Goal: Feedback & Contribution: Submit feedback/report problem

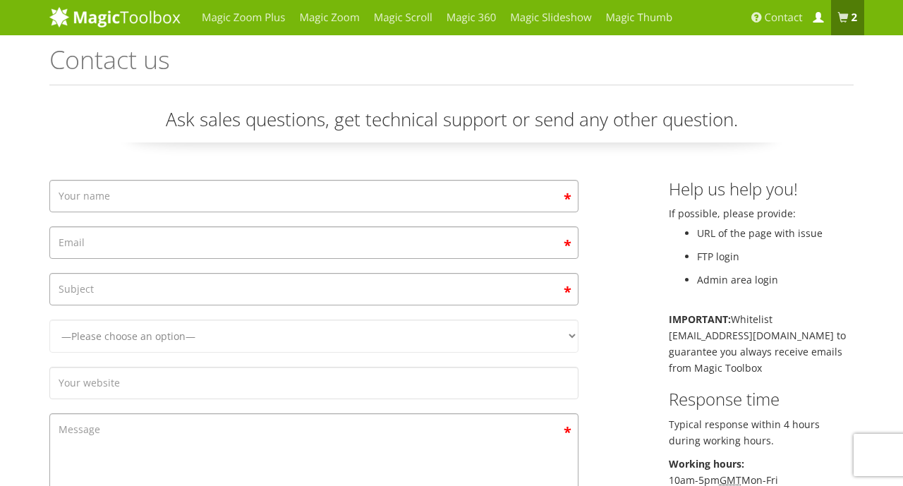
click at [816, 22] on span at bounding box center [818, 18] width 11 height 11
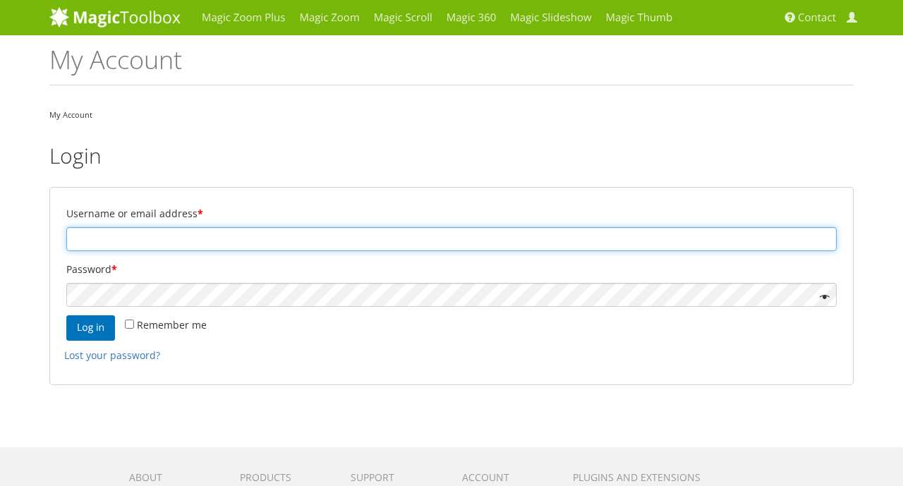
paste input "[EMAIL_ADDRESS][DOMAIN_NAME]"
type input "Mondotappeti@hotmail.it"
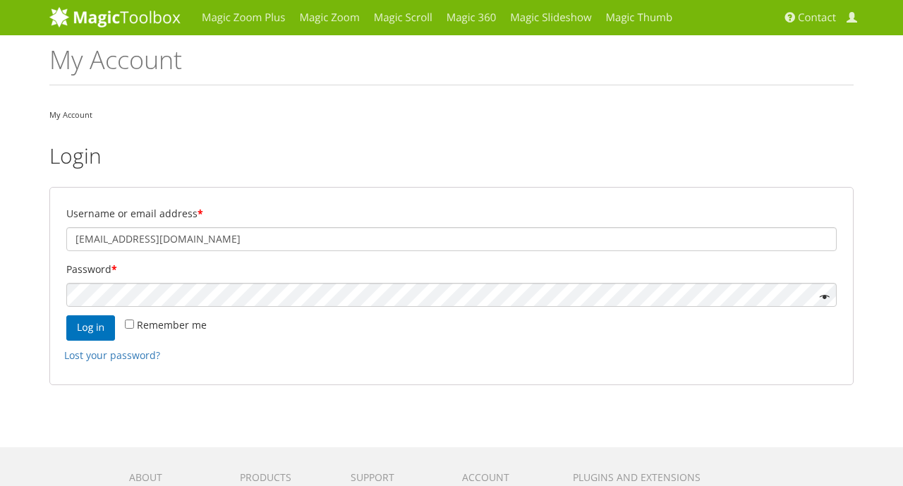
click at [128, 276] on label "Password *" at bounding box center [451, 270] width 771 height 20
click at [100, 323] on button "Log in" at bounding box center [90, 327] width 49 height 25
click at [365, 279] on p "Password *" at bounding box center [451, 284] width 775 height 52
click at [327, 308] on p "Password *" at bounding box center [451, 284] width 775 height 52
click at [97, 314] on p "Remember me Log in" at bounding box center [451, 328] width 775 height 30
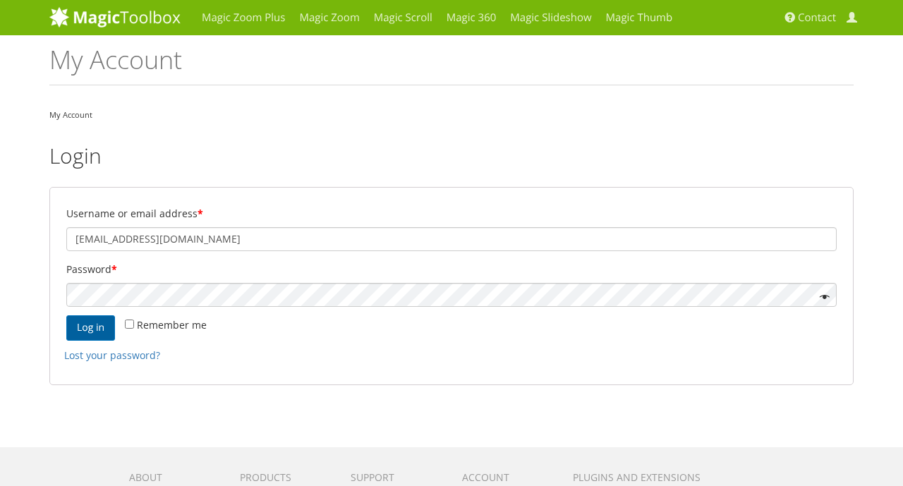
click at [98, 323] on button "Log in" at bounding box center [90, 327] width 49 height 25
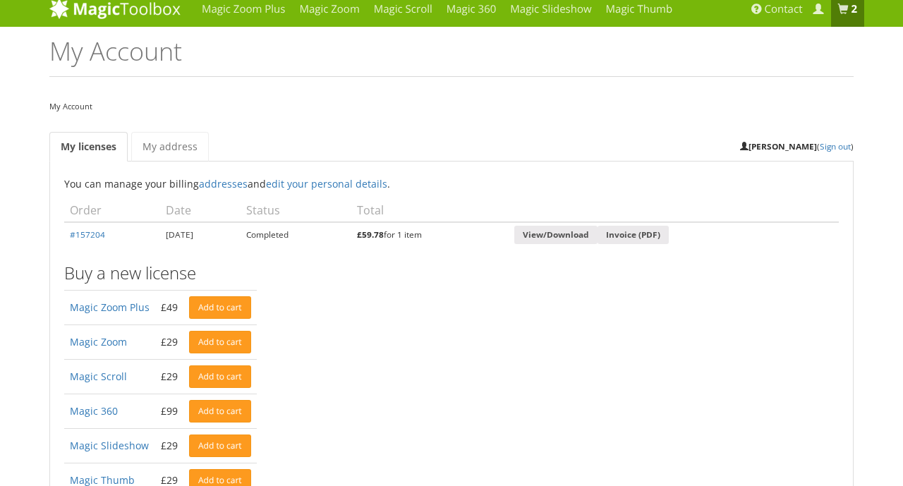
scroll to position [6, 0]
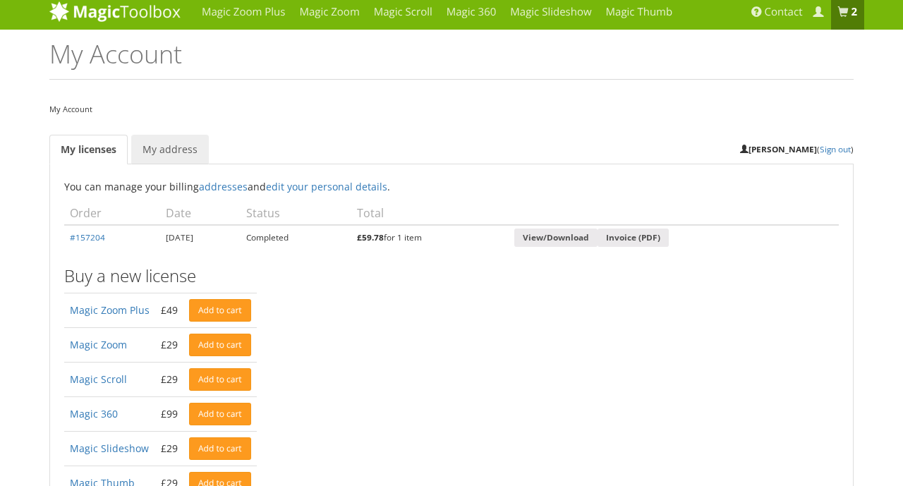
click at [169, 151] on link "My address" at bounding box center [170, 150] width 78 height 30
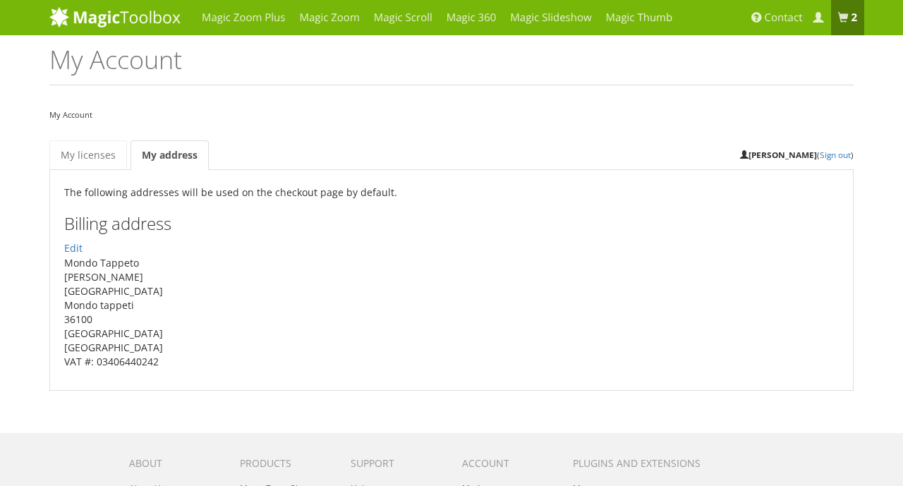
scroll to position [0, 0]
click at [102, 147] on link "My licenses" at bounding box center [88, 155] width 78 height 30
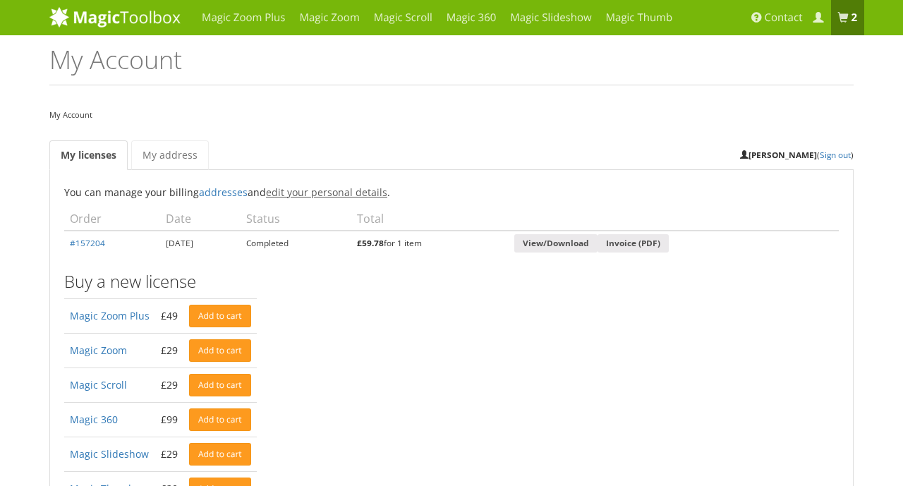
click at [318, 191] on link "edit your personal details" at bounding box center [326, 192] width 121 height 13
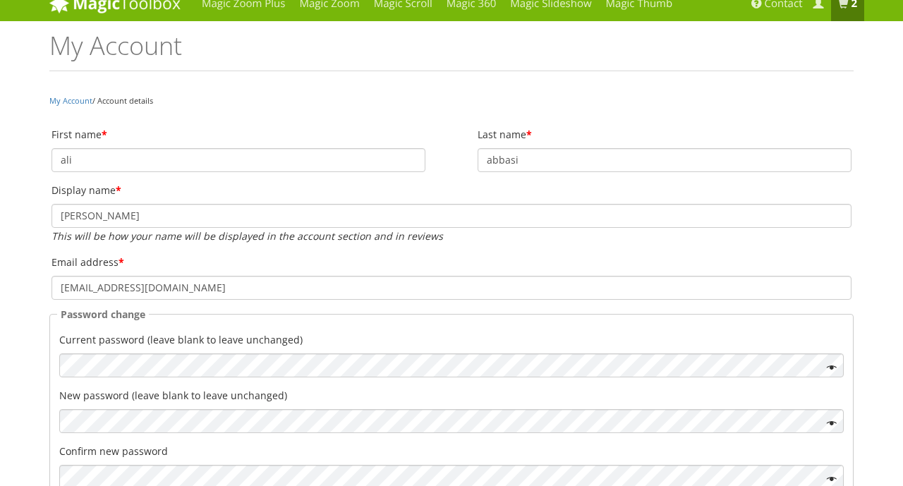
scroll to position [19, 0]
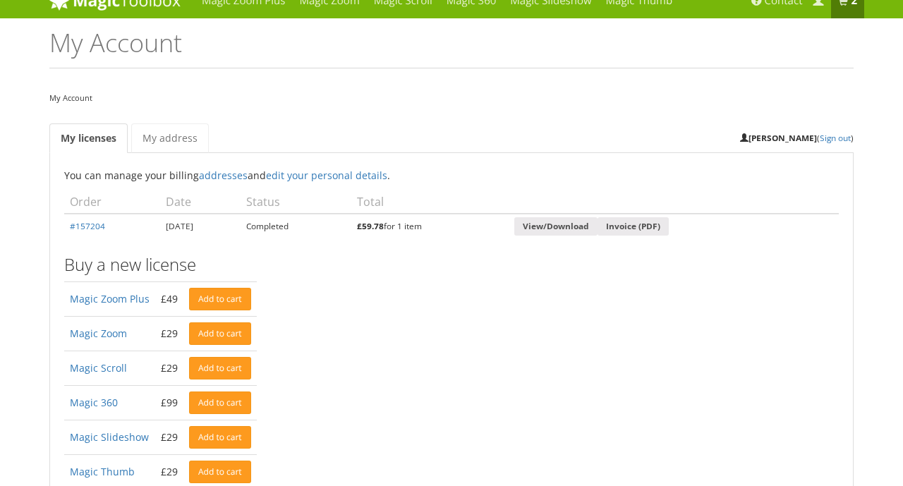
scroll to position [18, 0]
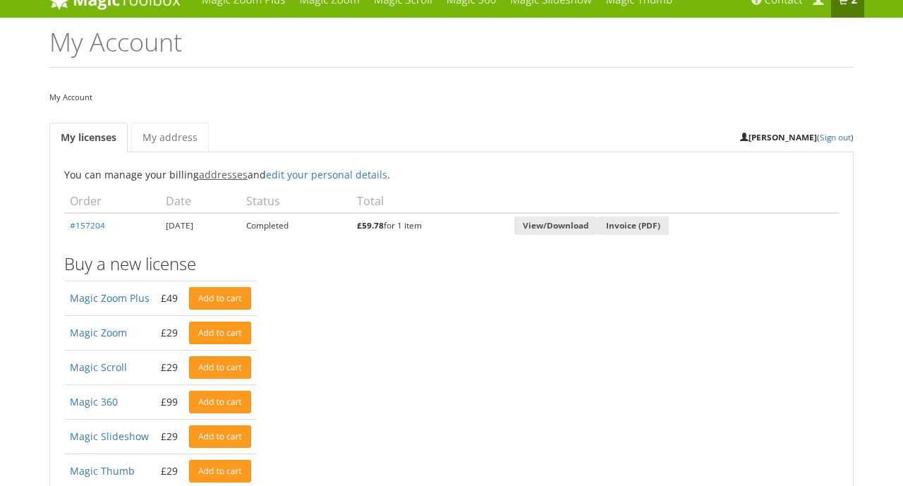
click at [234, 179] on link "addresses" at bounding box center [223, 174] width 49 height 13
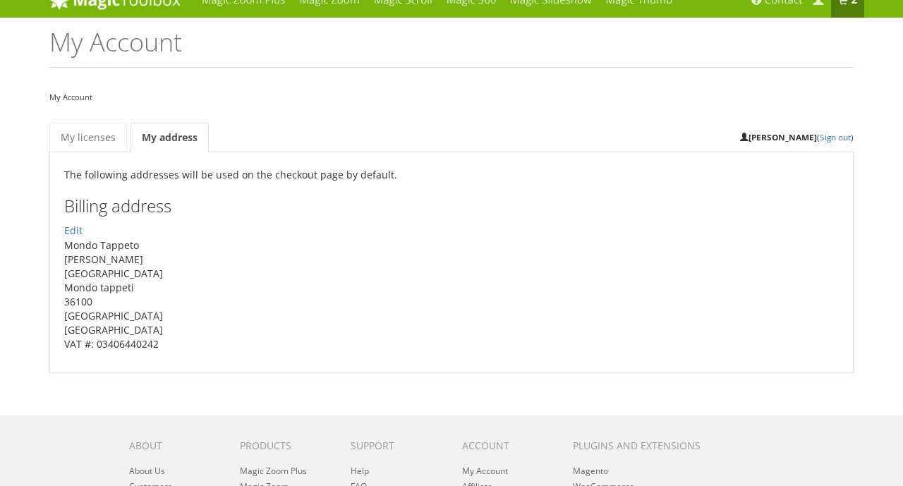
click at [88, 162] on div "You can manage your billing addresses and edit your personal details . Recent P…" at bounding box center [451, 262] width 805 height 221
click at [106, 33] on h1 "My Account" at bounding box center [451, 48] width 805 height 40
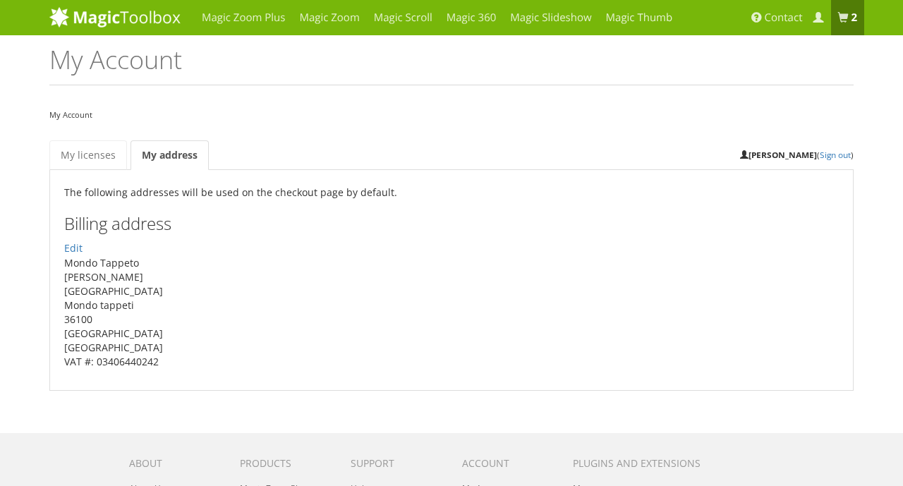
scroll to position [0, 0]
click at [110, 11] on img at bounding box center [114, 16] width 131 height 21
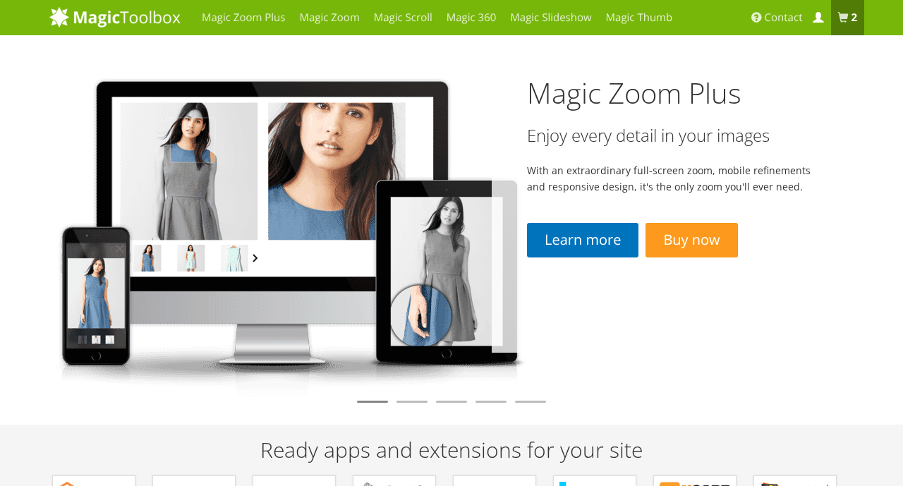
click at [811, 23] on link "My Account" at bounding box center [820, 17] width 21 height 35
click at [842, 17] on span at bounding box center [843, 18] width 11 height 11
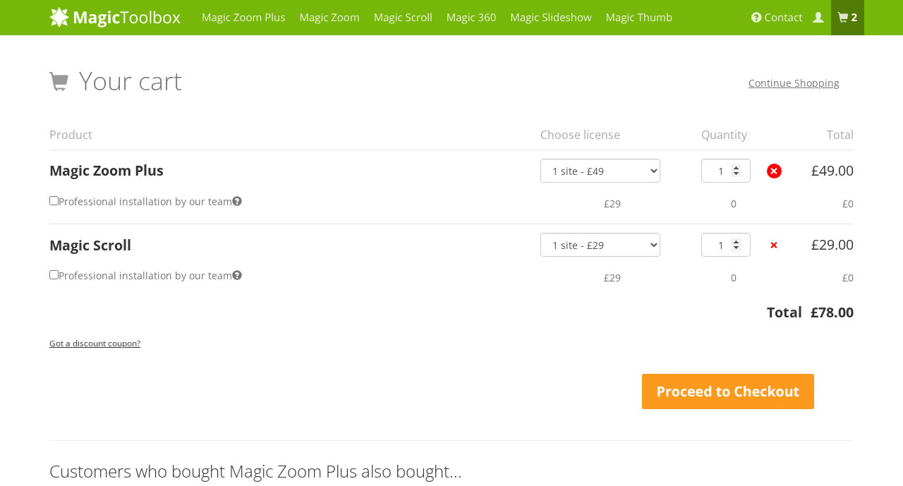
click at [769, 168] on link "×" at bounding box center [774, 171] width 15 height 15
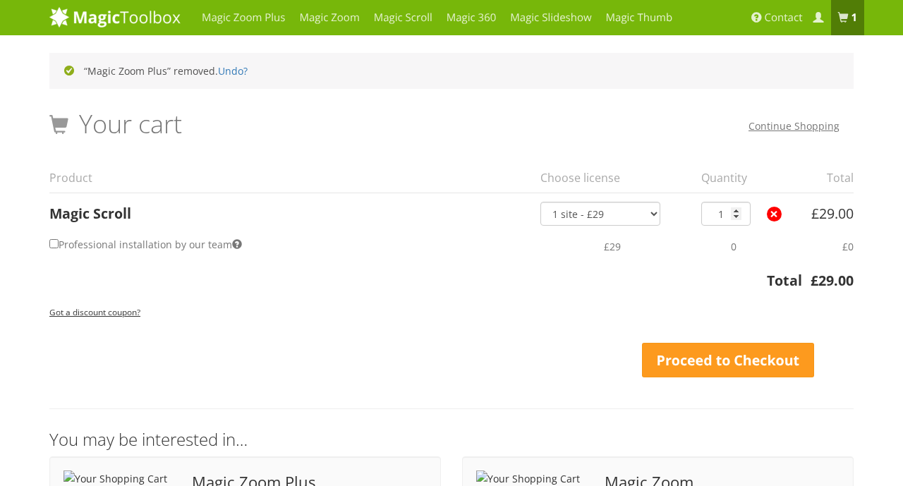
click at [770, 214] on link "×" at bounding box center [774, 214] width 15 height 15
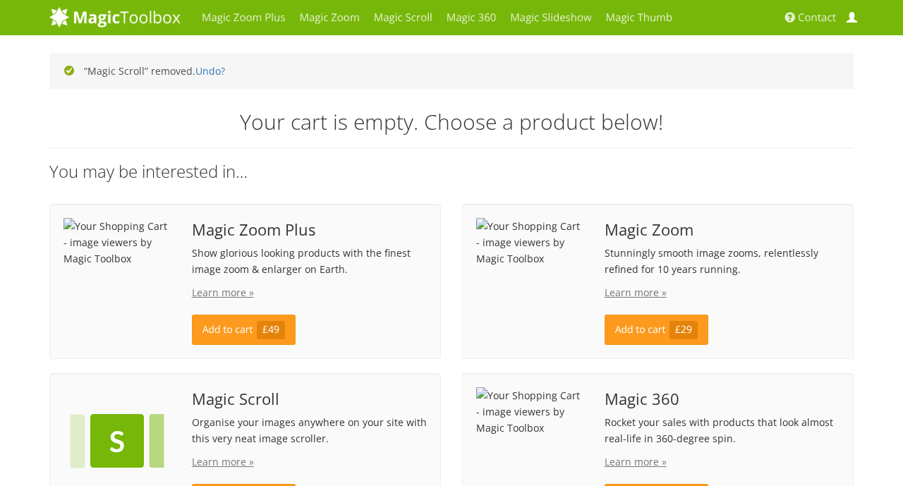
click at [854, 22] on span at bounding box center [852, 18] width 11 height 11
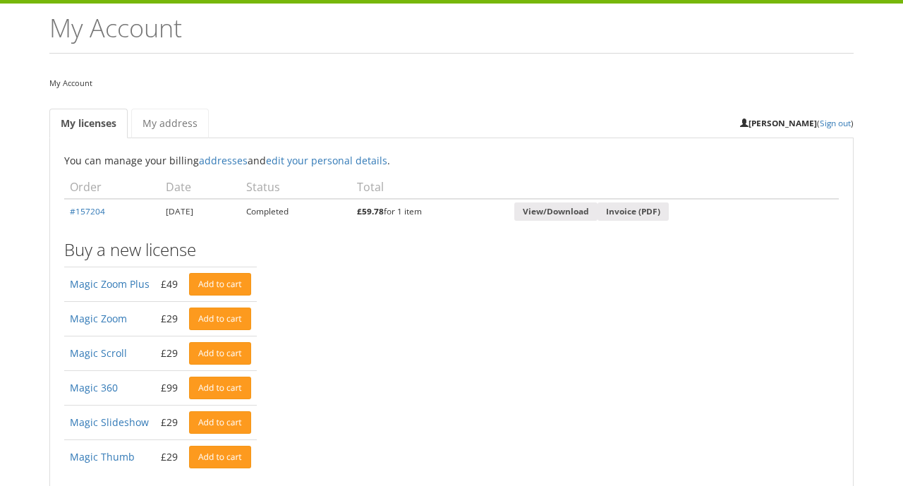
scroll to position [20, 0]
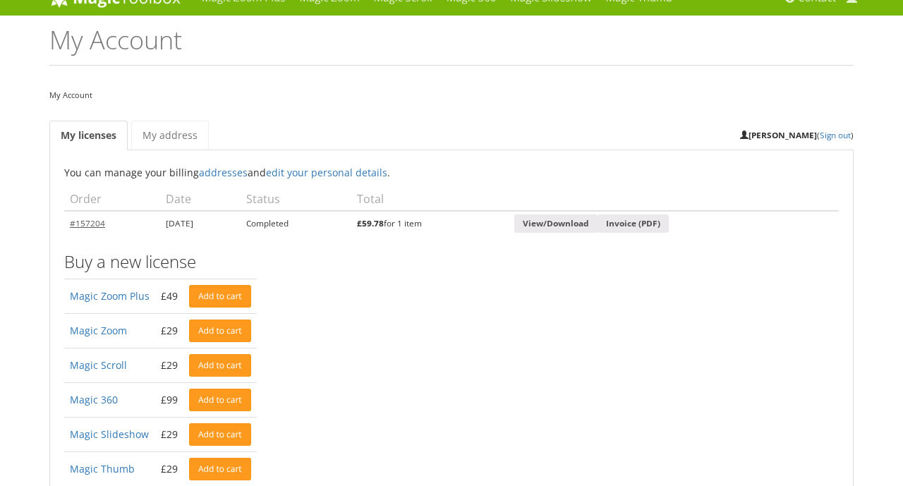
click at [97, 219] on link "#157204" at bounding box center [87, 222] width 35 height 11
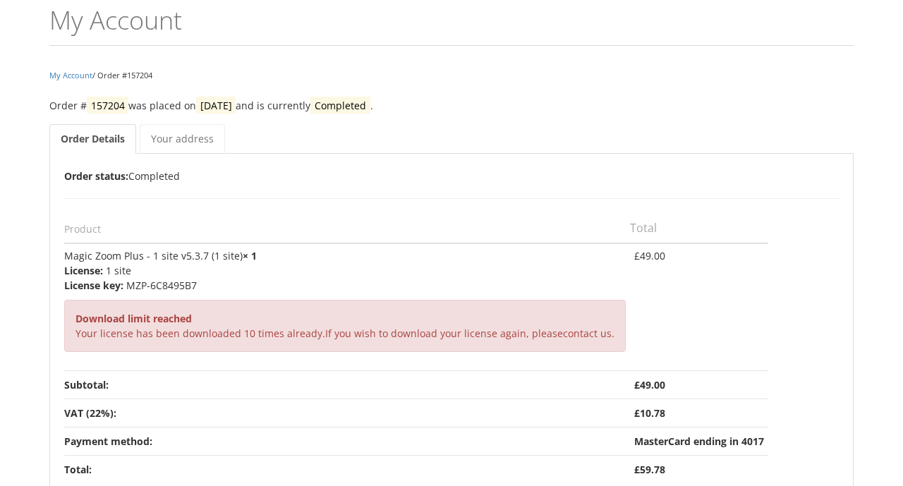
scroll to position [37, 0]
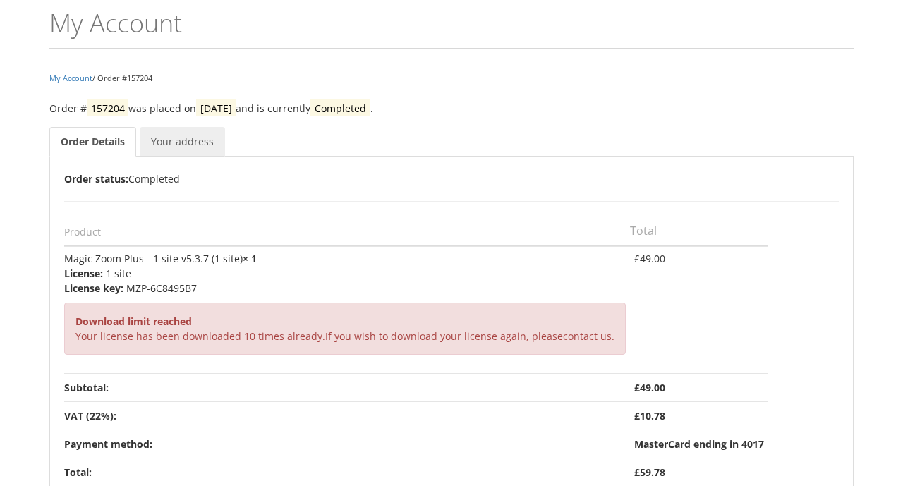
click at [173, 141] on link "Your address" at bounding box center [182, 142] width 85 height 30
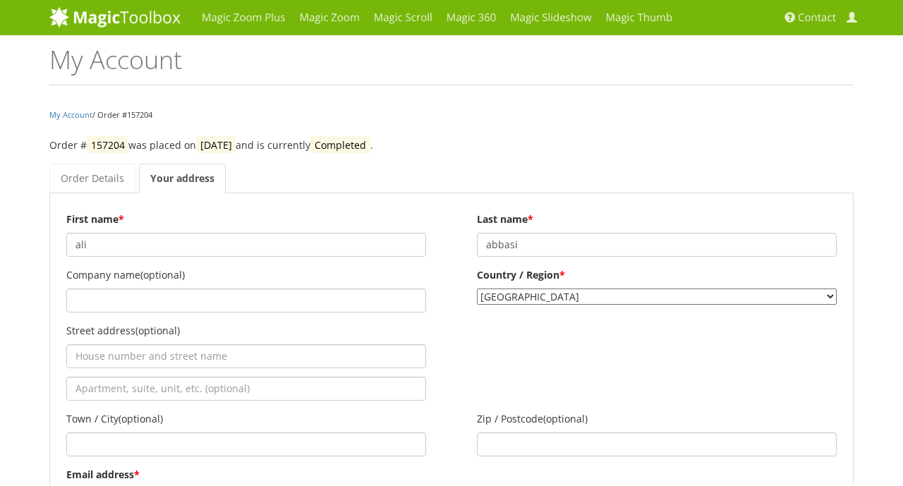
scroll to position [0, 0]
click at [109, 172] on link "Order Details" at bounding box center [92, 179] width 86 height 30
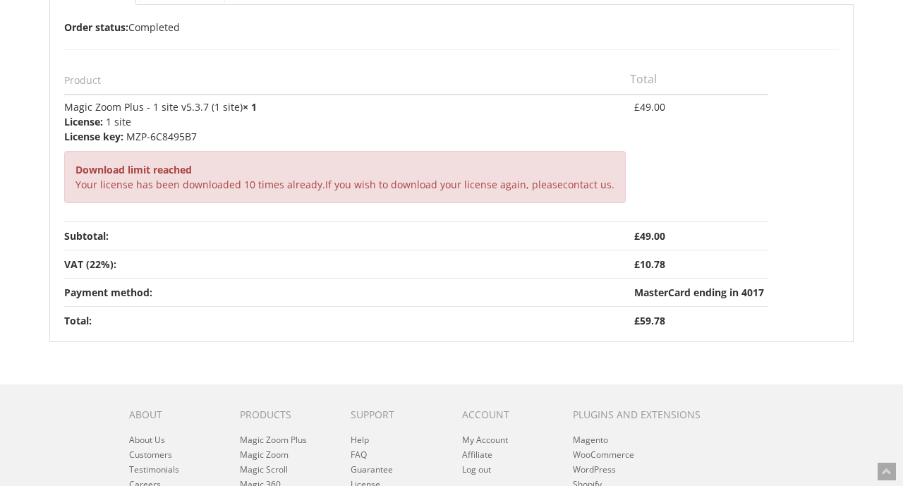
scroll to position [196, 0]
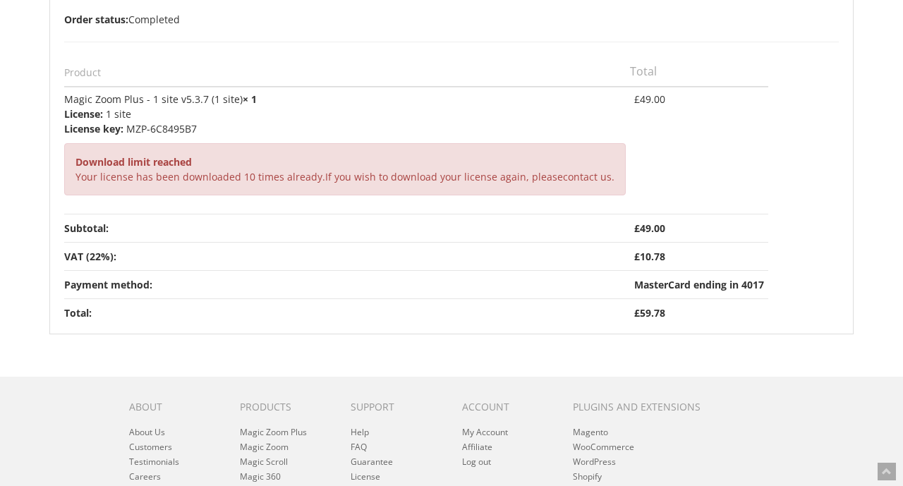
click at [110, 168] on p "Download limit reached" at bounding box center [345, 162] width 539 height 15
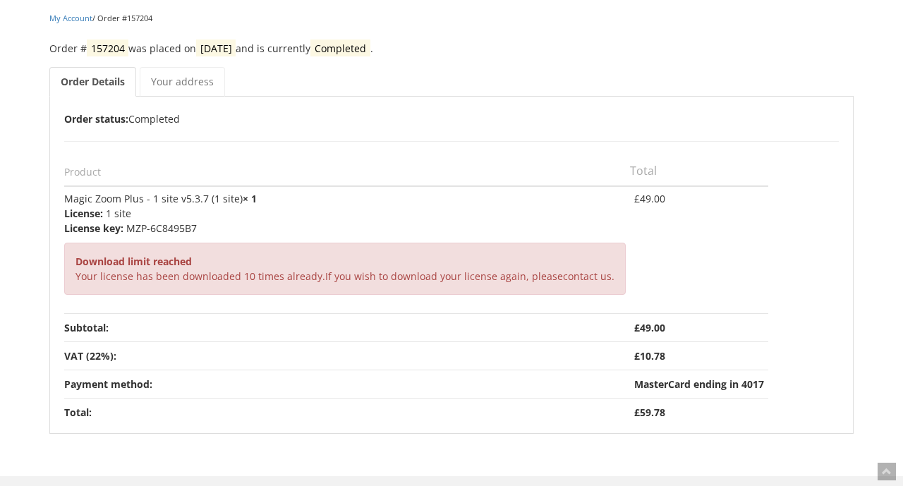
scroll to position [99, 0]
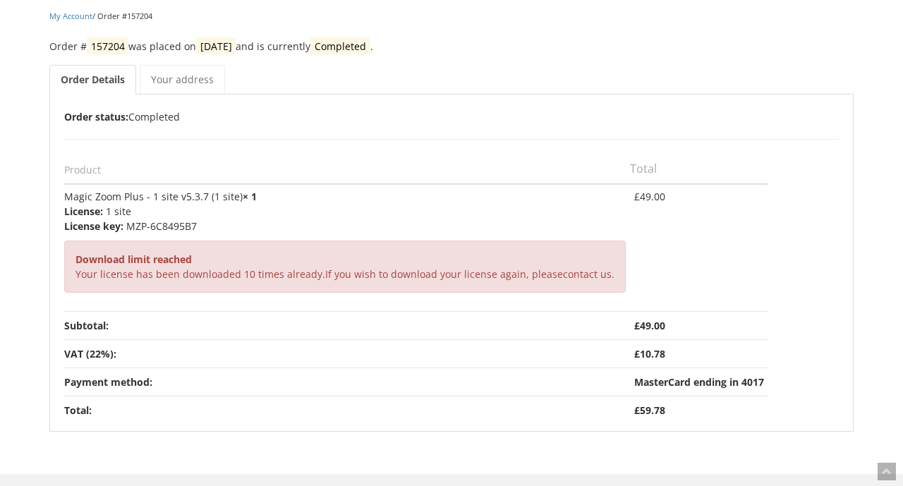
click at [397, 143] on div "Order Details Order status: Completed Product Total Magic Zoom Plus - 1 site v5…" at bounding box center [451, 266] width 775 height 315
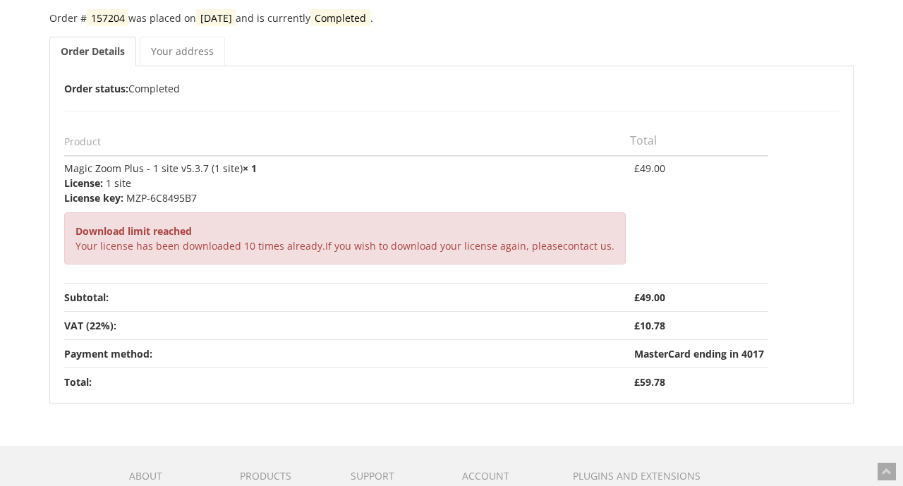
scroll to position [127, 0]
click at [347, 234] on p "Download limit reached" at bounding box center [345, 231] width 539 height 15
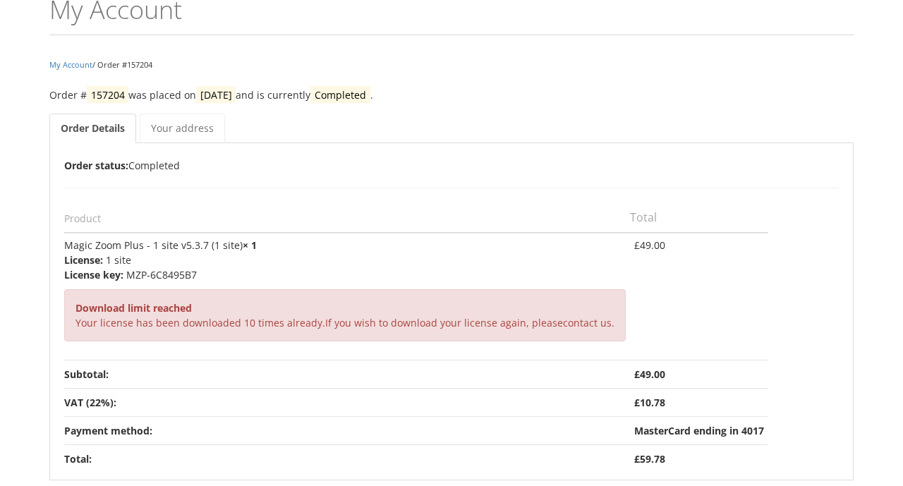
scroll to position [41, 0]
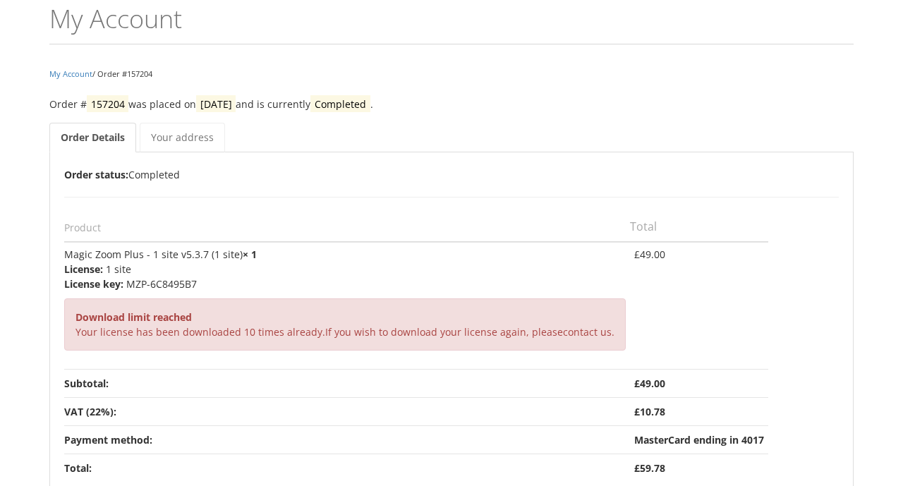
click at [236, 104] on mark "[DATE]" at bounding box center [216, 104] width 40 height 18
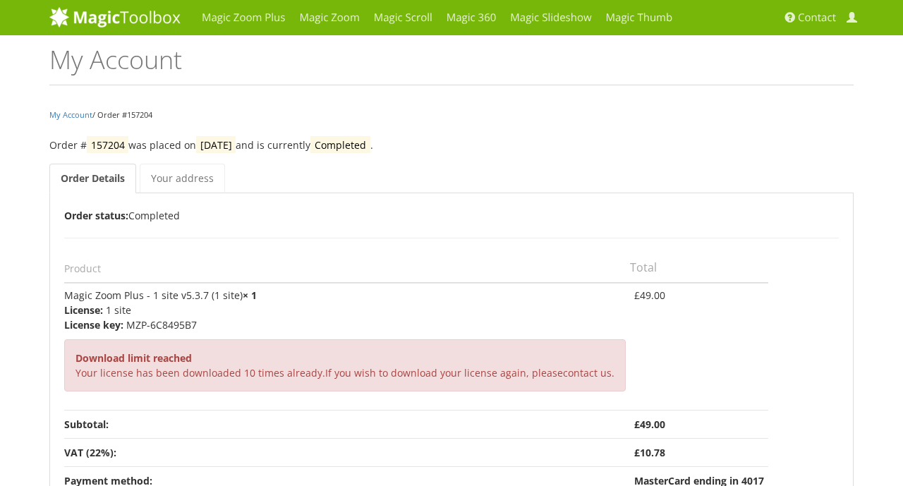
scroll to position [0, 0]
click at [181, 217] on p "Order status: Completed" at bounding box center [451, 215] width 775 height 16
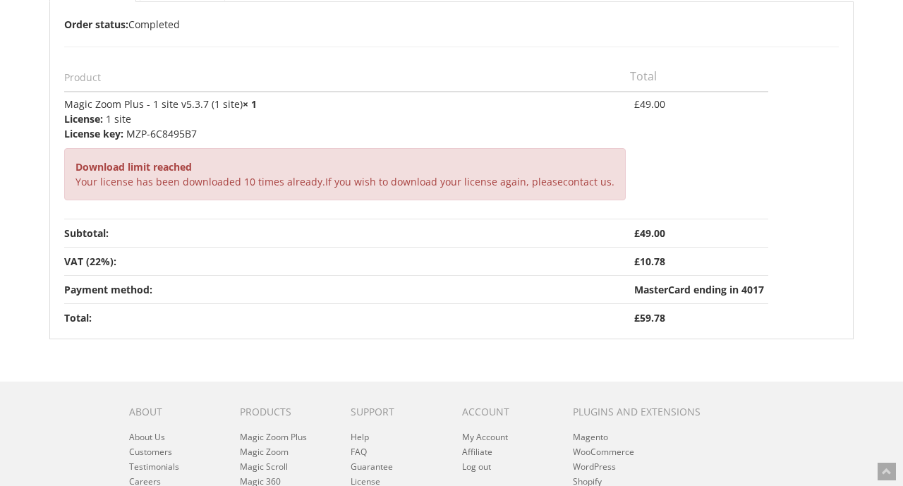
scroll to position [199, 0]
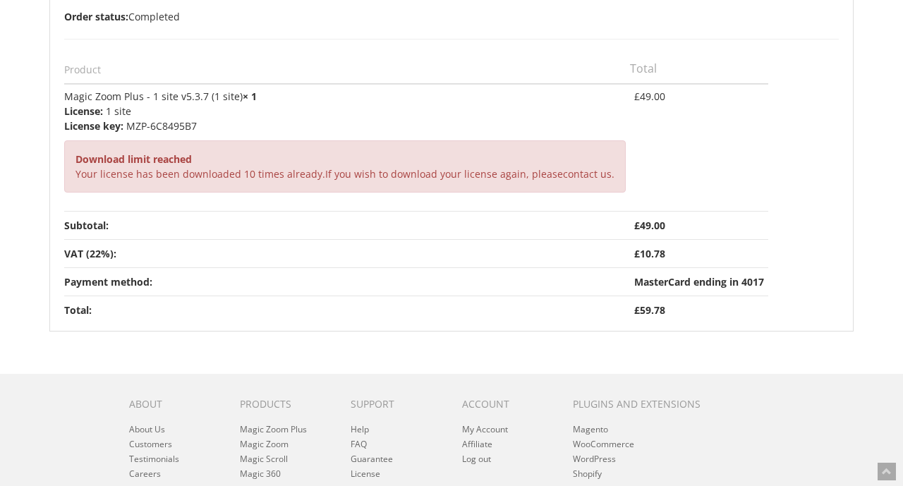
click at [176, 181] on div "Download limit reached Your license has been downloaded 10 times already. If yo…" at bounding box center [345, 166] width 562 height 52
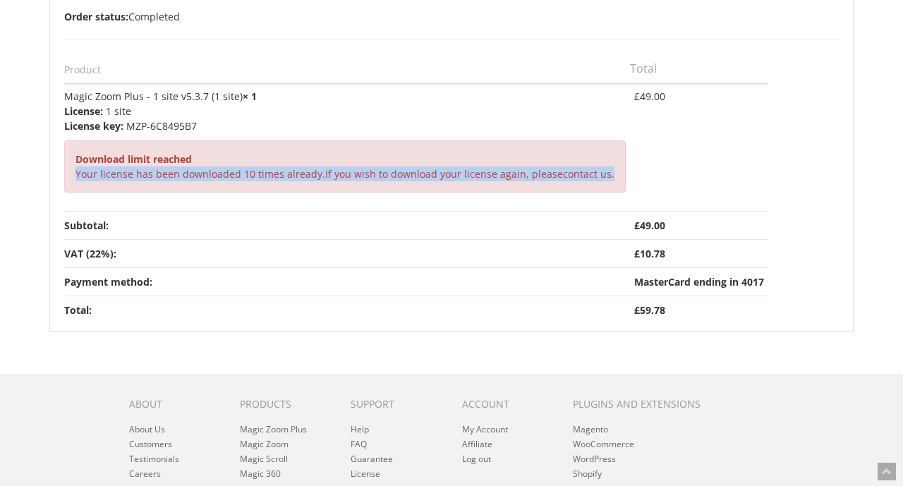
click at [196, 200] on td "Magic Zoom Plus - 1 site v5.3.7 (1 site) × 1 License: 1 site License key: MZP-6…" at bounding box center [347, 147] width 566 height 127
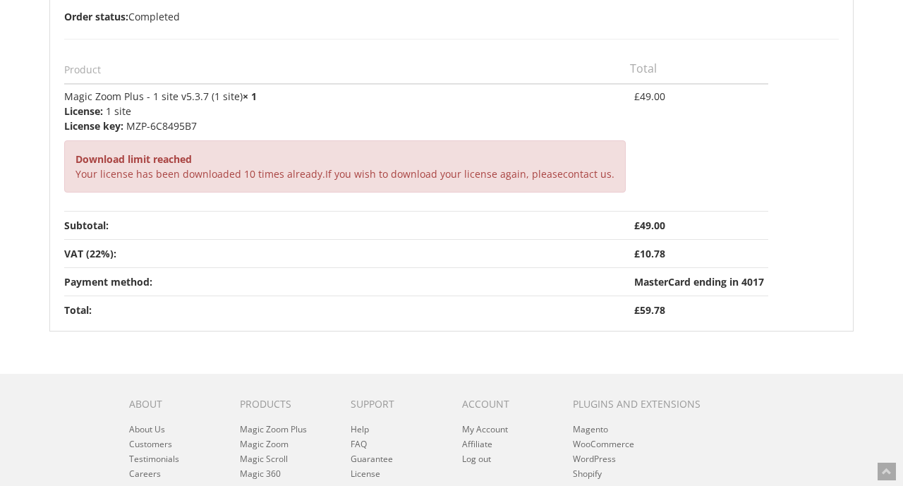
click at [443, 301] on th "Total:" at bounding box center [347, 310] width 566 height 28
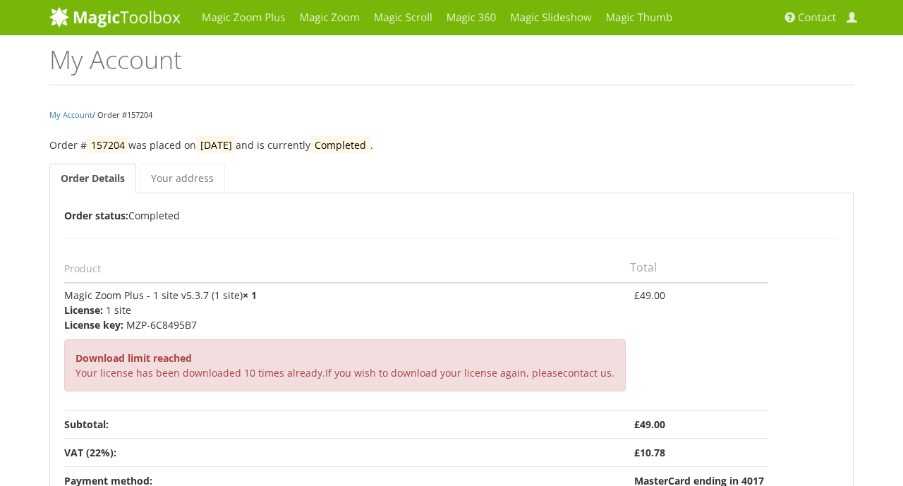
scroll to position [0, 0]
click at [403, 155] on div "Order # 157204 was placed on [DATE] and is currently Completed . Order Details …" at bounding box center [451, 334] width 805 height 394
click at [188, 190] on link "Your address" at bounding box center [182, 179] width 85 height 30
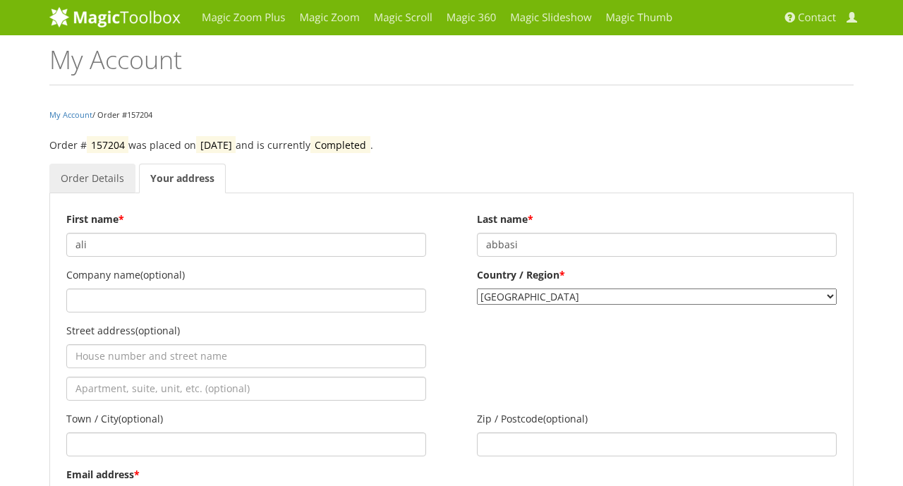
click at [110, 185] on link "Order Details" at bounding box center [92, 179] width 86 height 30
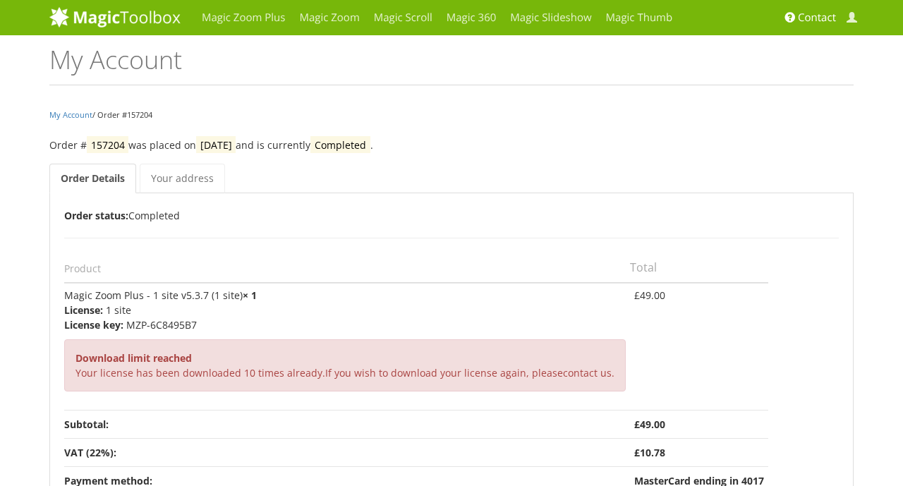
click at [817, 22] on span "Contact" at bounding box center [817, 18] width 38 height 14
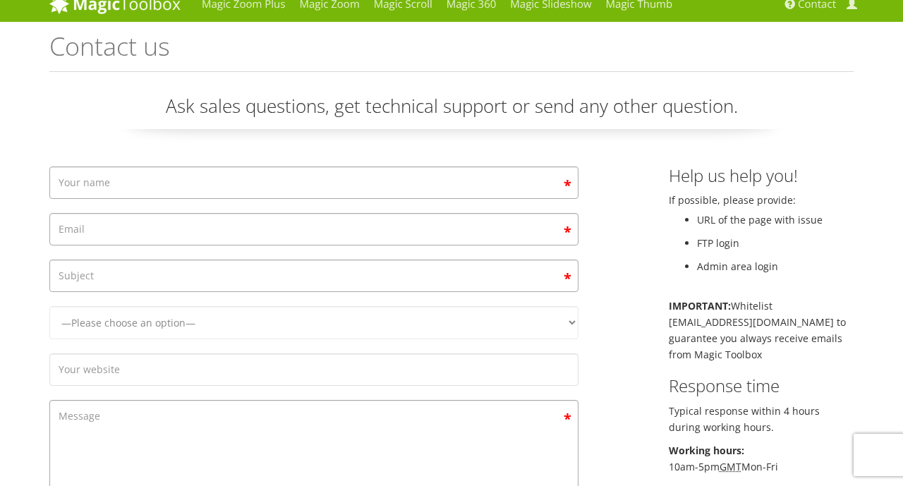
scroll to position [14, 0]
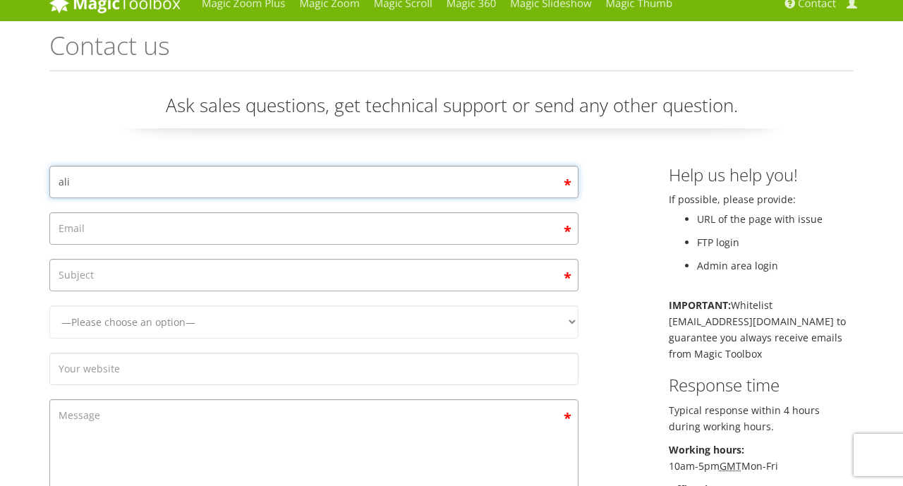
type input "ali"
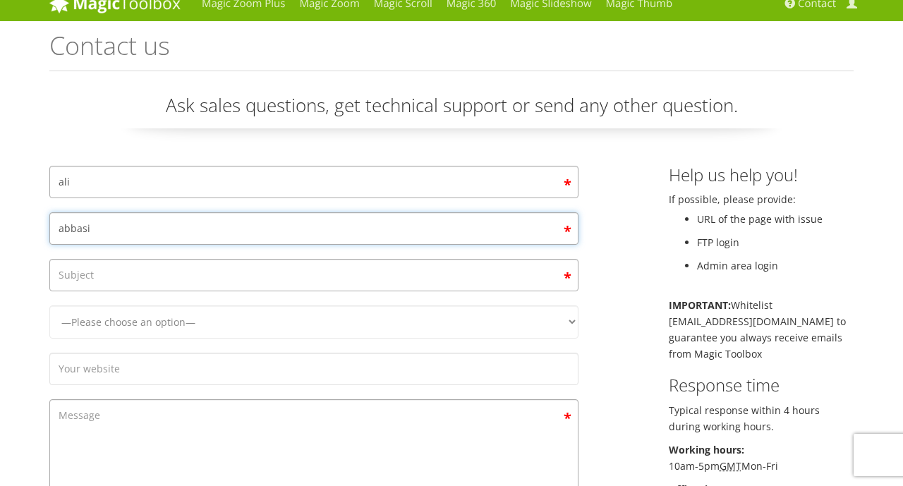
click at [370, 243] on input "abbasi" at bounding box center [313, 228] width 529 height 32
type input "abbasi"
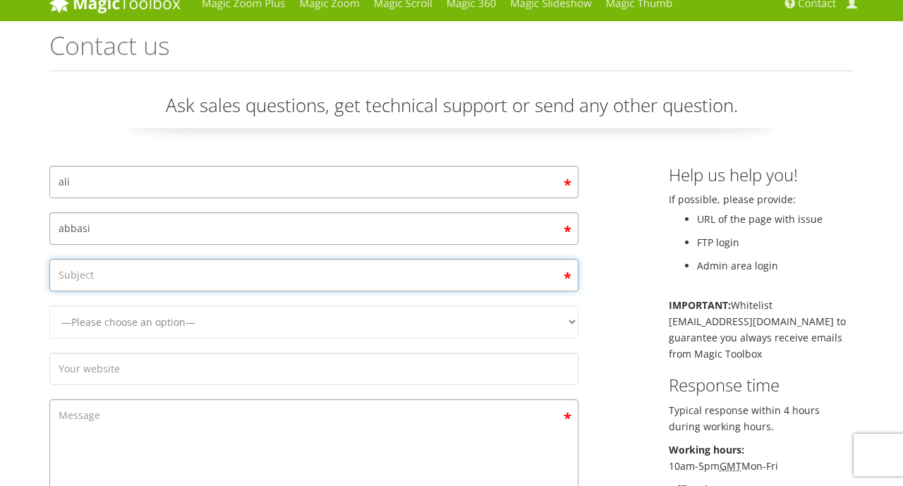
click at [355, 269] on form "[PERSON_NAME] —Please choose an option— Magic Zoom Magic Zoom Plus Magic Thumb …" at bounding box center [313, 386] width 529 height 441
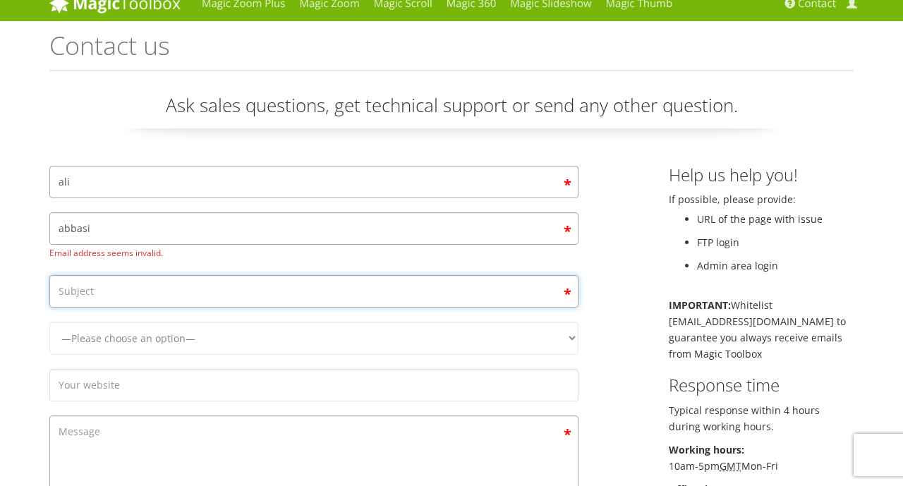
click at [341, 288] on input "Contact form" at bounding box center [313, 291] width 529 height 32
paste input "Assign License Key to My Domain"
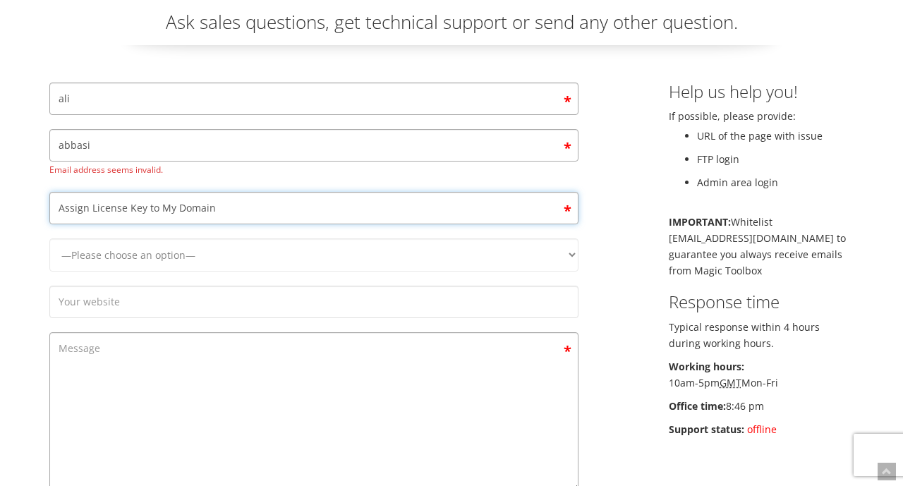
scroll to position [141, 0]
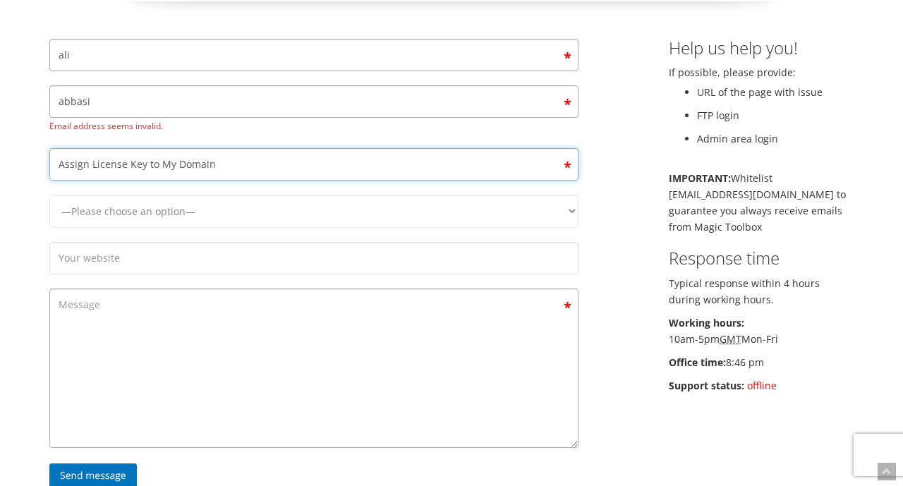
type input "Assign License Key to My Domain"
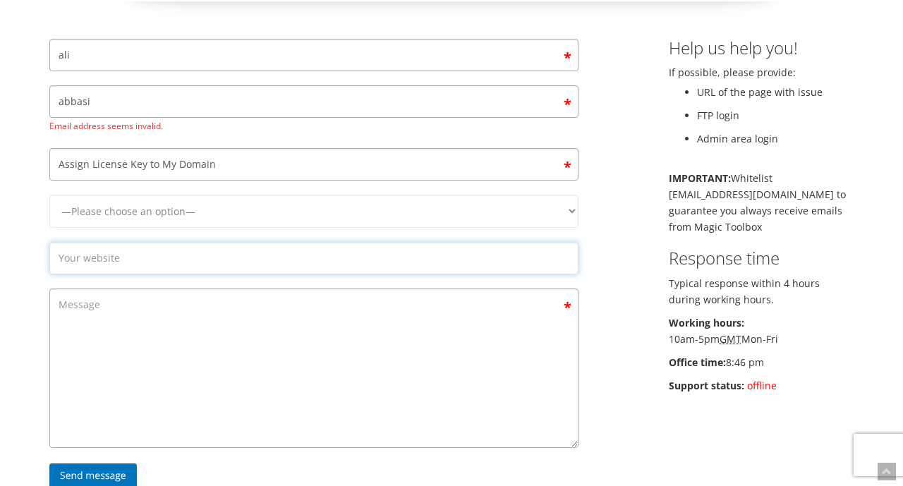
click at [223, 251] on input "Contact form" at bounding box center [313, 258] width 529 height 32
click at [215, 242] on input "Contact form" at bounding box center [313, 258] width 529 height 32
select select "Magic Zoom Plus"
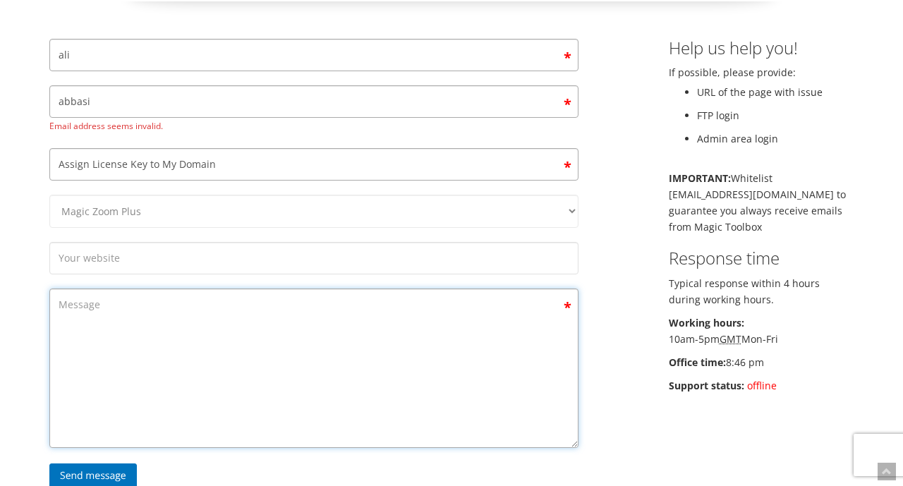
click at [190, 289] on textarea "Contact form" at bounding box center [313, 369] width 529 height 160
paste textarea "Hello Magic Toolbox Team, I have purchased a license for Magic Zoom Plus. Here …"
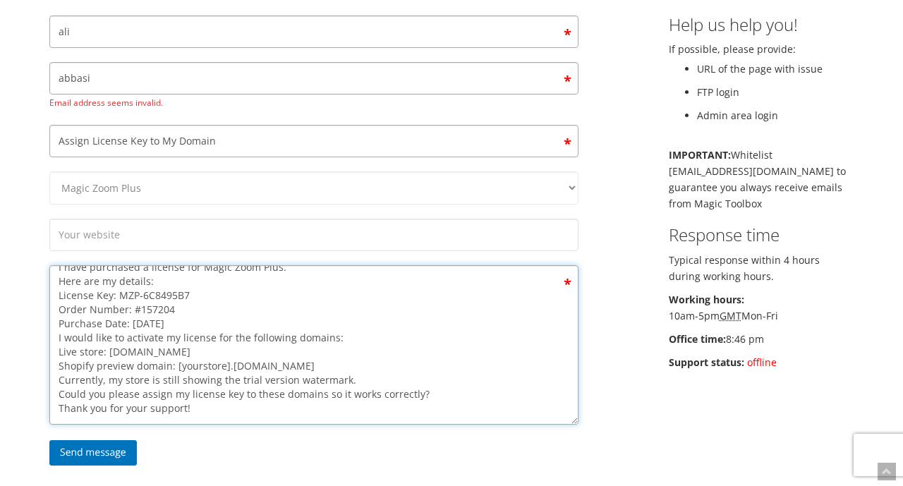
scroll to position [210, 0]
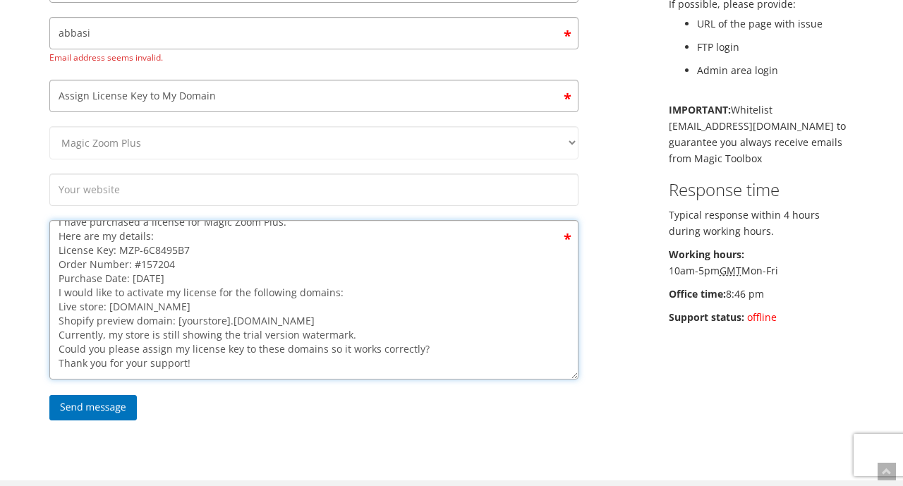
type textarea "Hello Magic Toolbox Team, I have purchased a license for Magic Zoom Plus. Here …"
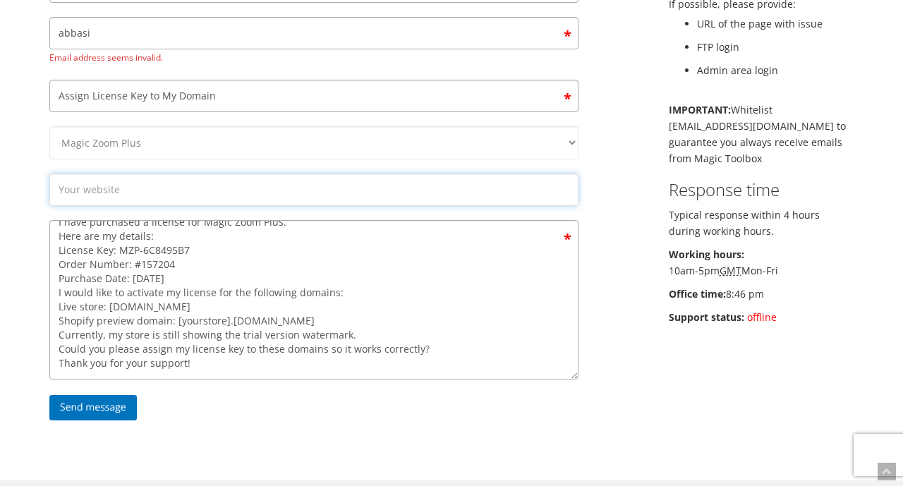
click at [193, 188] on input "Contact form" at bounding box center [313, 190] width 529 height 32
paste input "https://mondotappetitaly.it"
click at [89, 174] on input "https://mondotappetitaly.it" at bounding box center [313, 190] width 529 height 32
click at [92, 174] on input "https://mondotappetitaly.it" at bounding box center [313, 190] width 529 height 32
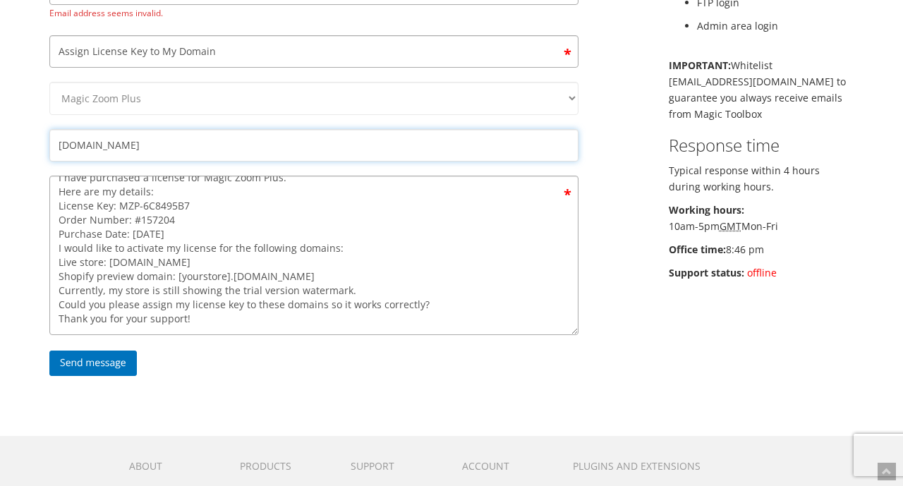
type input "mondotappetitaly.it"
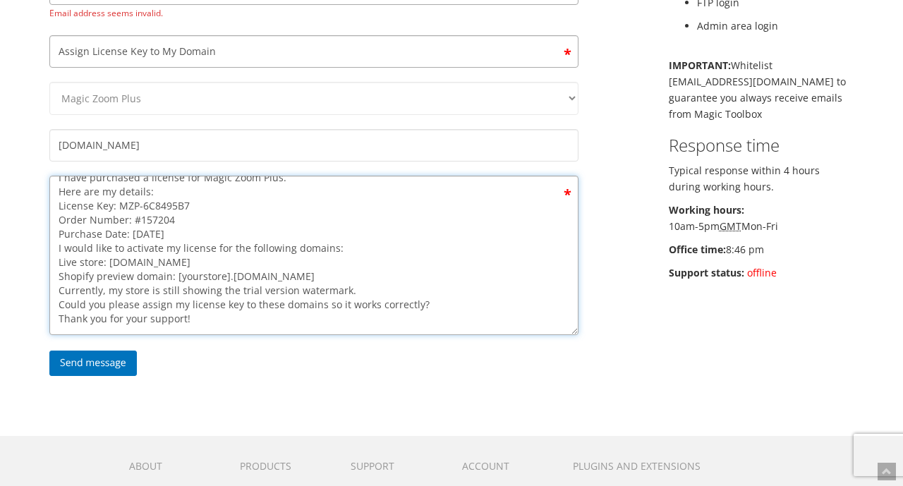
drag, startPoint x: 224, startPoint y: 258, endPoint x: 174, endPoint y: 260, distance: 49.4
click at [174, 260] on textarea "Hello Magic Toolbox Team, I have purchased a license for Magic Zoom Plus. Here …" at bounding box center [313, 256] width 529 height 160
paste textarea "https://mondotappetitaly.it"
click at [302, 262] on textarea "Hello Magic Toolbox Team, I have purchased a license for Magic Zoom Plus. Here …" at bounding box center [313, 256] width 529 height 160
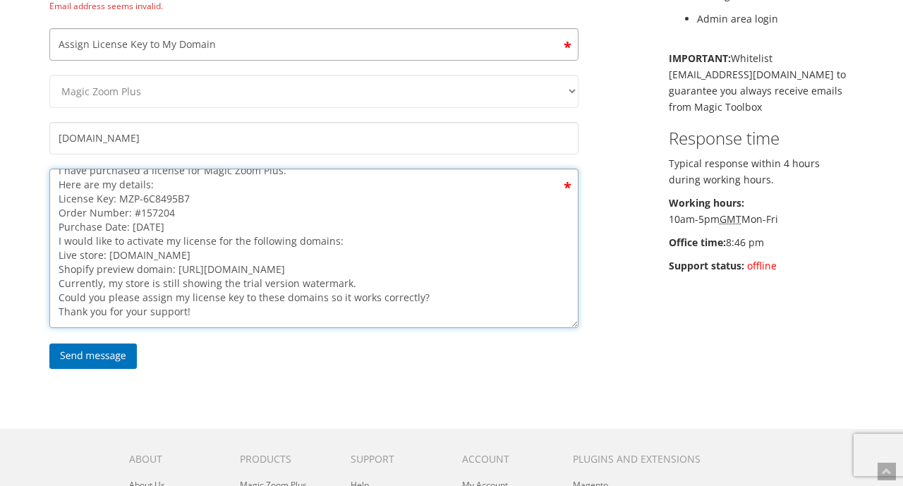
scroll to position [261, 1]
drag, startPoint x: 198, startPoint y: 240, endPoint x: 49, endPoint y: 231, distance: 149.9
click at [49, 231] on textarea "Hello Magic Toolbox Team, I have purchased a license for Magic Zoom Plus. Here …" at bounding box center [313, 249] width 529 height 160
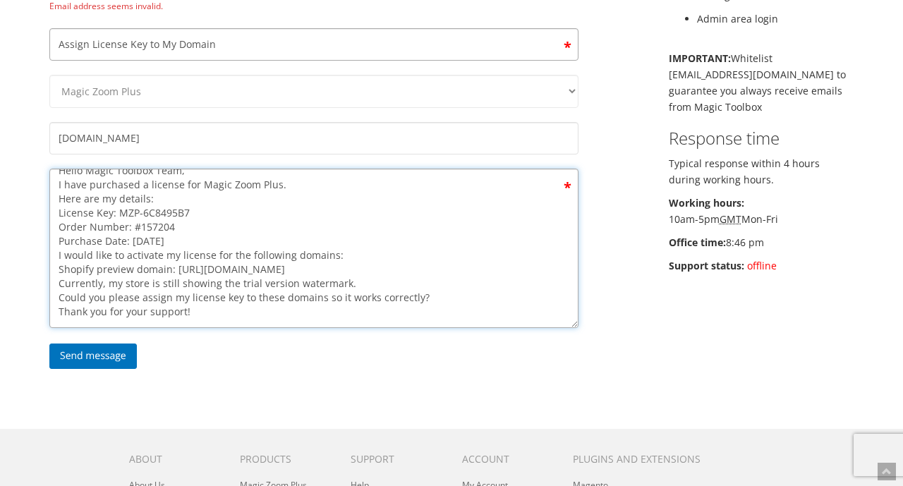
scroll to position [14, 0]
click at [301, 251] on textarea "Hello Magic Toolbox Team, I have purchased a license for Magic Zoom Plus. Here …" at bounding box center [313, 249] width 529 height 160
click at [174, 251] on textarea "Hello Magic Toolbox Team, I have purchased a license for Magic Zoom Plus. Here …" at bounding box center [313, 249] width 529 height 160
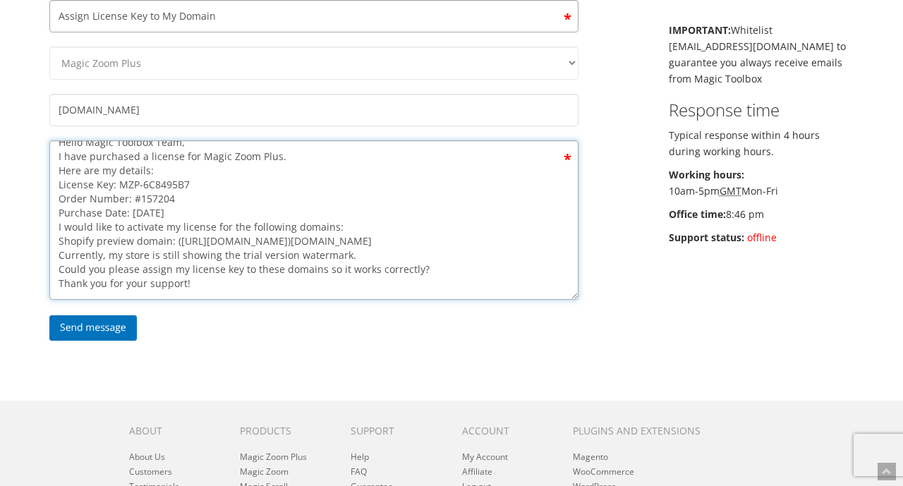
scroll to position [316, 0]
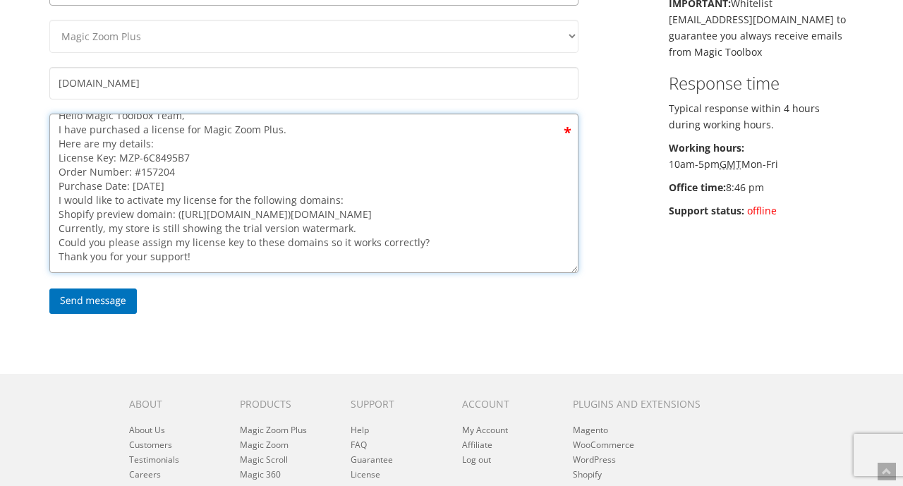
type textarea "Hello Magic Toolbox Team, I have purchased a license for Magic Zoom Plus. Here …"
click at [114, 298] on div "Send message" at bounding box center [314, 304] width 551 height 34
click at [115, 291] on input "Send message" at bounding box center [93, 301] width 88 height 25
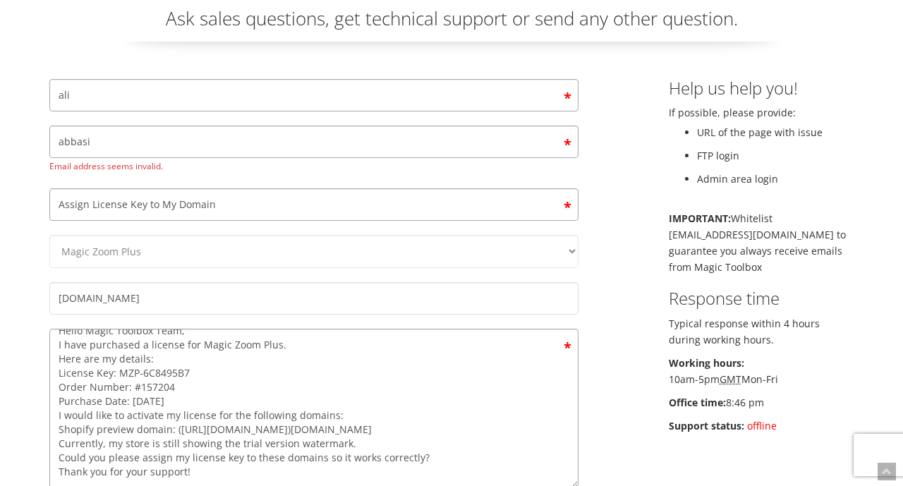
scroll to position [104, 0]
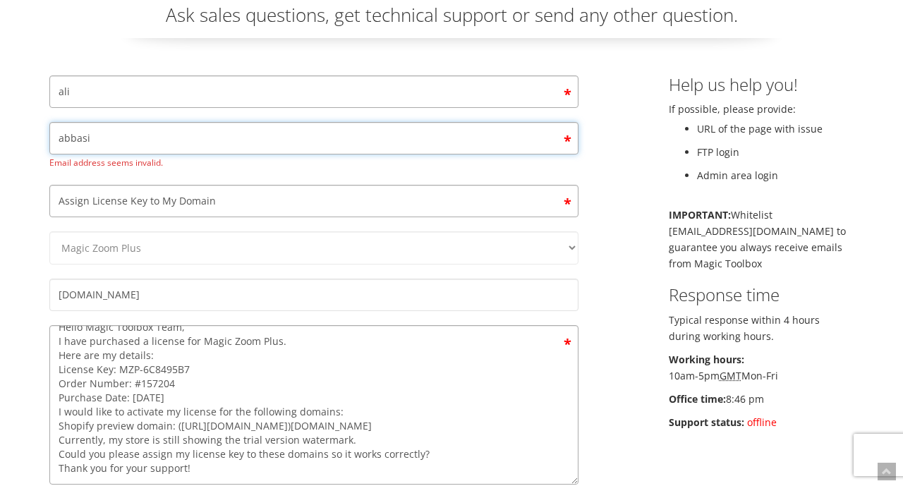
click at [177, 142] on input "abbasi" at bounding box center [313, 138] width 529 height 32
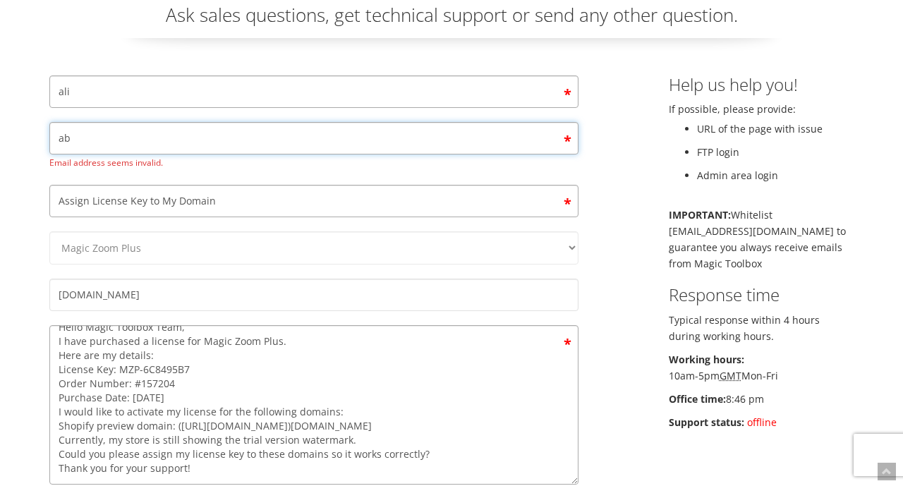
type input "a"
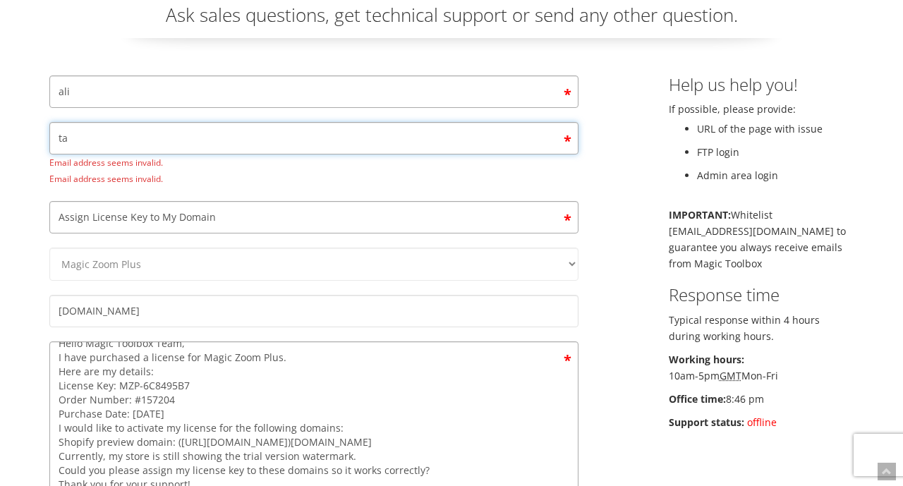
type input "t"
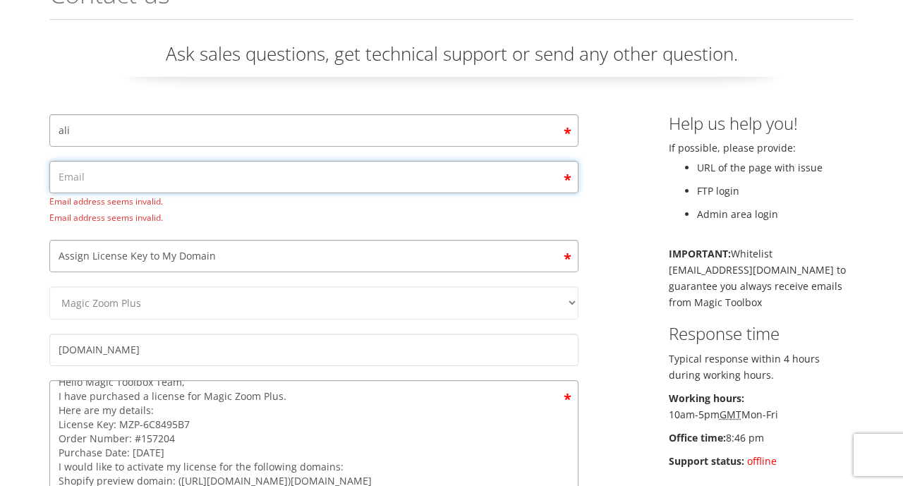
scroll to position [52, 0]
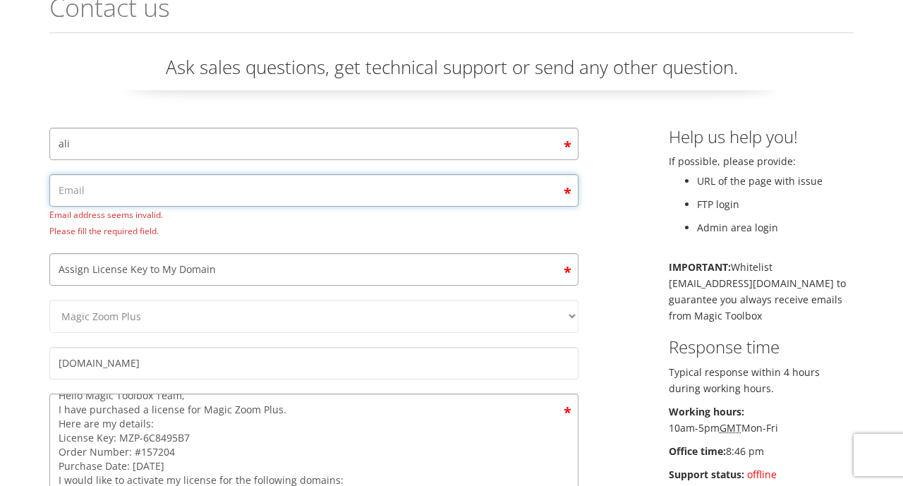
click at [162, 200] on input "Contact form" at bounding box center [313, 190] width 529 height 32
paste input "Mondotappeti@hotmail.it"
type input "Mondotappeti@hotmail.it"
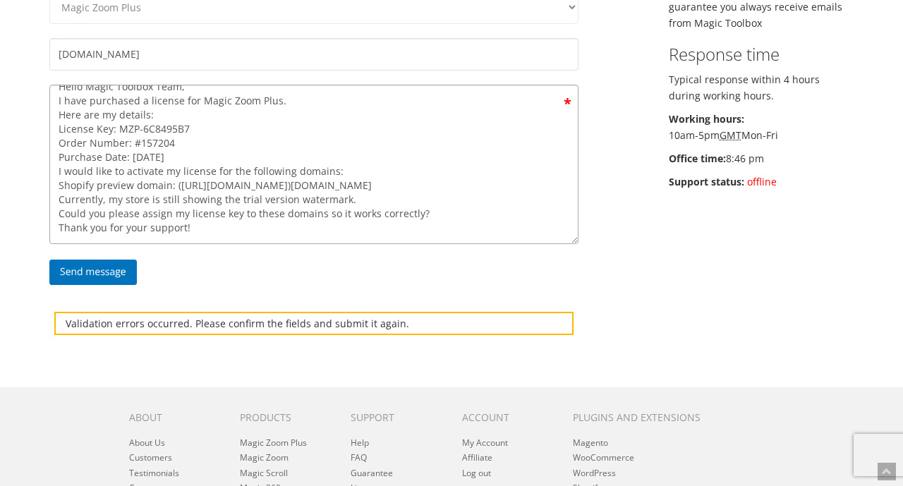
scroll to position [342, 0]
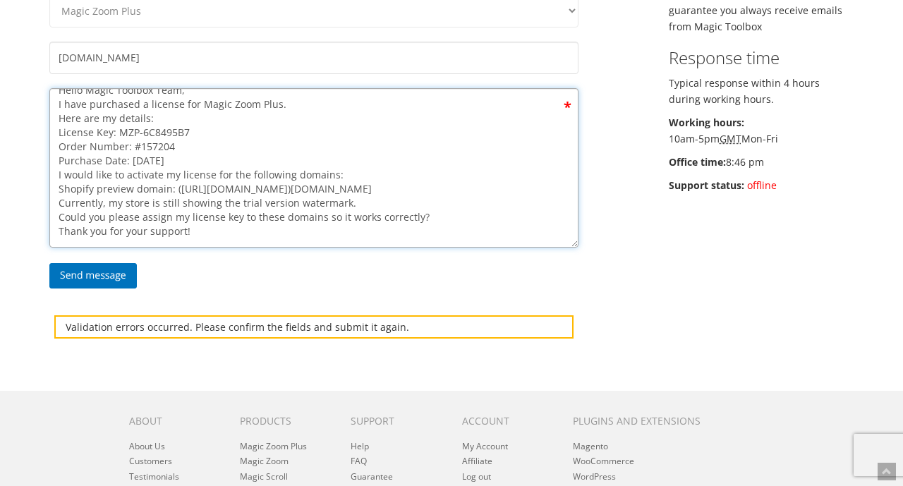
drag, startPoint x: 426, startPoint y: 204, endPoint x: 243, endPoint y: 200, distance: 182.8
click at [243, 200] on textarea "Hello Magic Toolbox Team, I have purchased a license for Magic Zoom Plus. Here …" at bounding box center [313, 168] width 529 height 160
click at [282, 202] on textarea "Hello Magic Toolbox Team, I have purchased a license for Magic Zoom Plus. Here …" at bounding box center [313, 168] width 529 height 160
drag, startPoint x: 253, startPoint y: 200, endPoint x: 281, endPoint y: 200, distance: 27.5
click at [281, 200] on textarea "Hello Magic Toolbox Team, I have purchased a license for Magic Zoom Plus. Here …" at bounding box center [313, 168] width 529 height 160
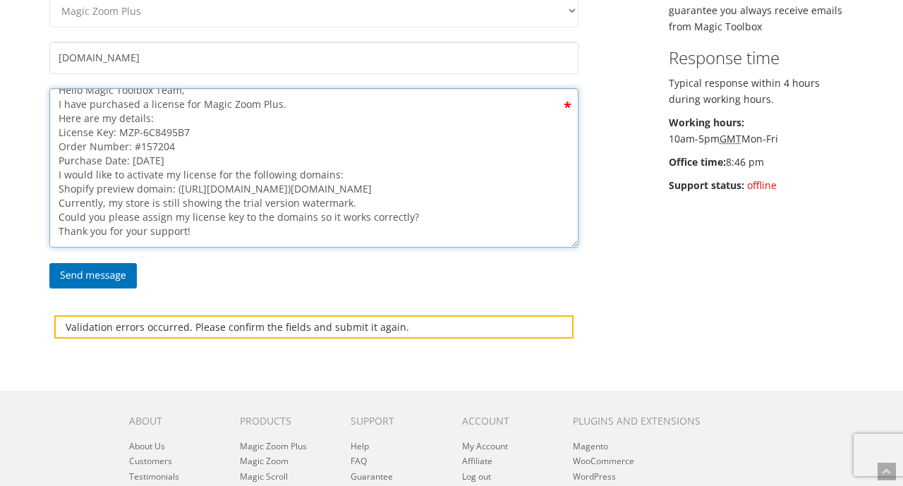
click at [308, 203] on textarea "Hello Magic Toolbox Team, I have purchased a license for Magic Zoom Plus. Here …" at bounding box center [313, 168] width 529 height 160
drag, startPoint x: 308, startPoint y: 200, endPoint x: 527, endPoint y: 200, distance: 218.8
click at [527, 200] on textarea "Hello Magic Toolbox Team, I have purchased a license for Magic Zoom Plus. Here …" at bounding box center [313, 168] width 529 height 160
click at [327, 184] on textarea "Hello Magic Toolbox Team, I have purchased a license for Magic Zoom Plus. Here …" at bounding box center [313, 168] width 529 height 160
drag, startPoint x: 159, startPoint y: 187, endPoint x: 215, endPoint y: 184, distance: 55.8
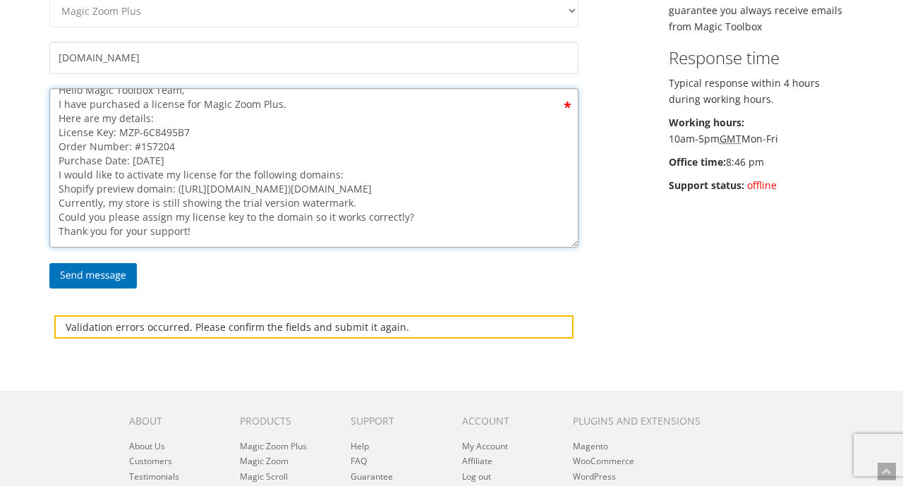
click at [215, 184] on textarea "Hello Magic Toolbox Team, I have purchased a license for Magic Zoom Plus. Here …" at bounding box center [313, 168] width 529 height 160
drag, startPoint x: 391, startPoint y: 185, endPoint x: 261, endPoint y: 183, distance: 129.9
click at [261, 183] on textarea "Hello Magic Toolbox Team, I have purchased a license for Magic Zoom Plus. Here …" at bounding box center [313, 168] width 529 height 160
type textarea "Hello Magic Toolbox Team, I have purchased a license for Magic Zoom Plus. Here …"
click at [291, 210] on textarea "Hello Magic Toolbox Team, I have purchased a license for Magic Zoom Plus. Here …" at bounding box center [313, 168] width 529 height 160
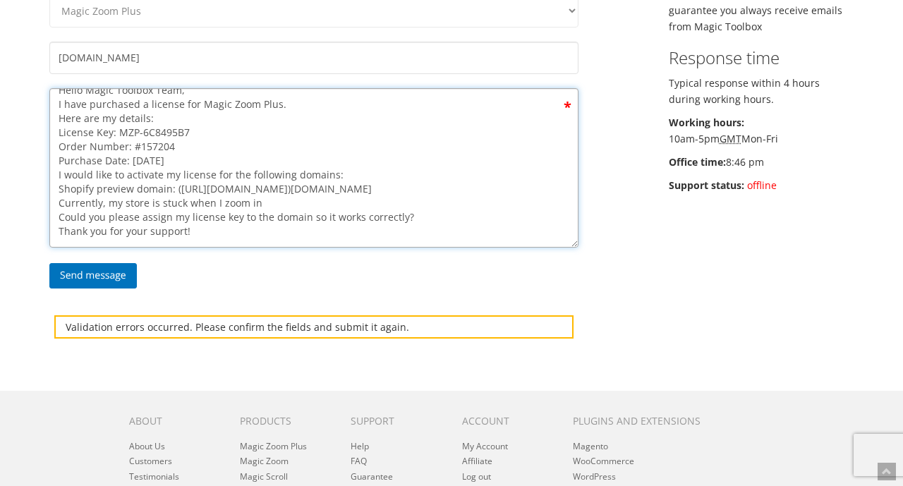
click at [291, 210] on textarea "Hello Magic Toolbox Team, I have purchased a license for Magic Zoom Plus. Here …" at bounding box center [313, 168] width 529 height 160
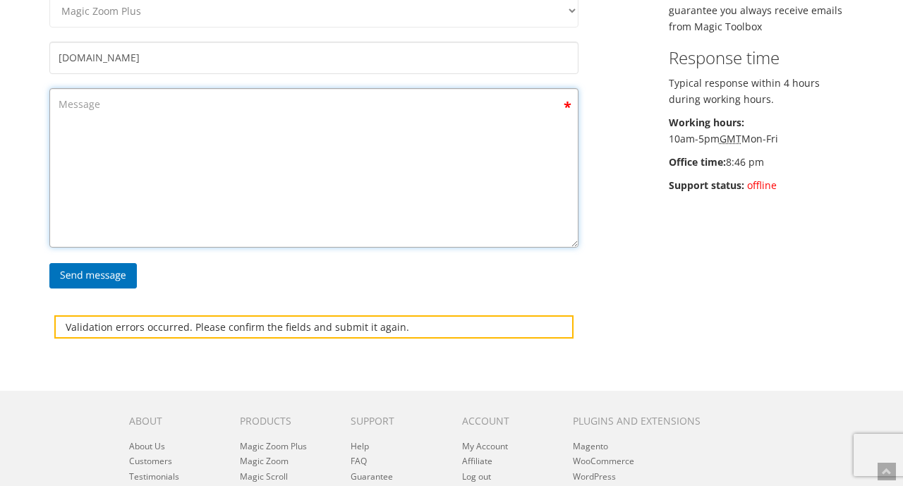
paste textarea "I purchased Magic Zoom Plus and added all the code to my Shopify theme, followi…"
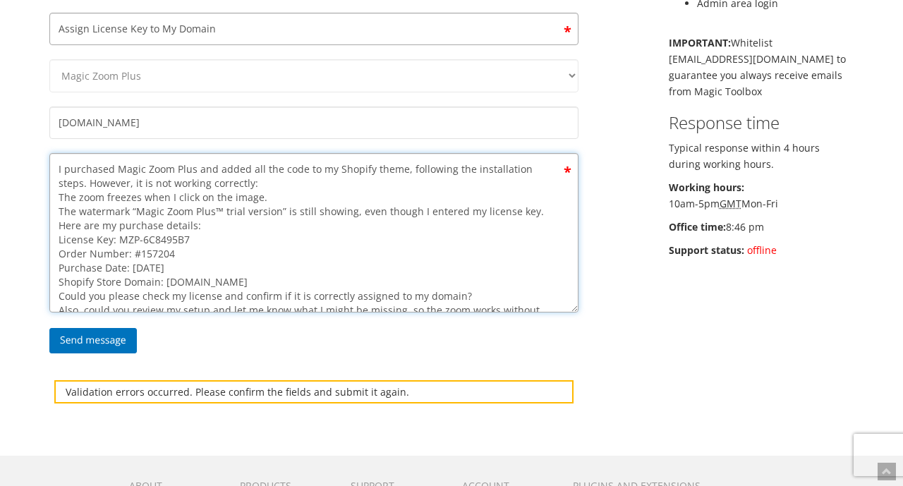
scroll to position [275, 0]
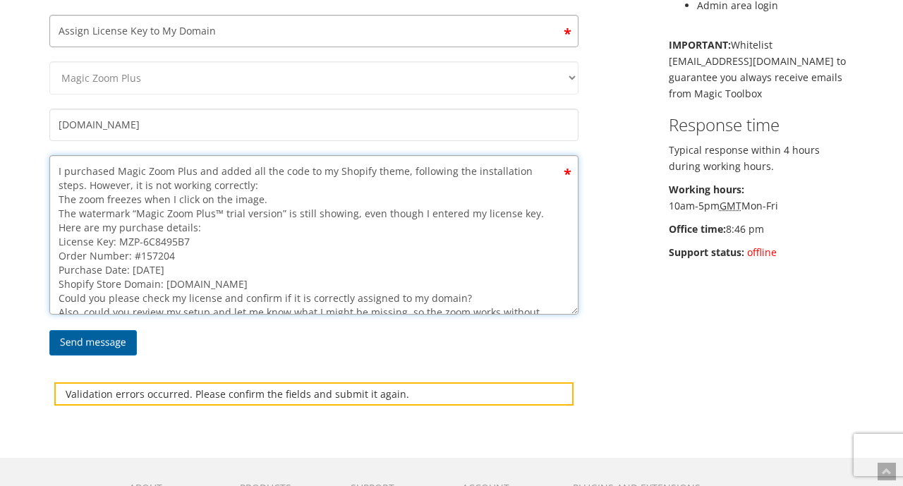
type textarea "I purchased Magic Zoom Plus and added all the code to my Shopify theme, followi…"
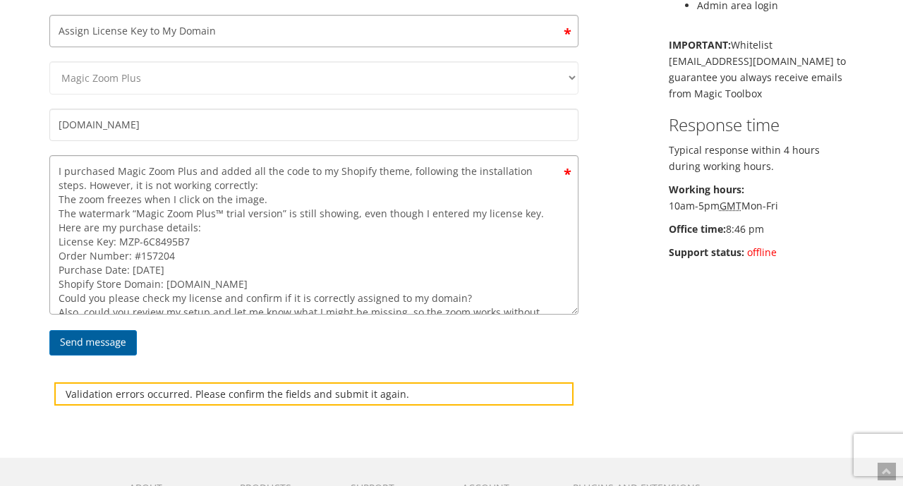
click at [116, 330] on input "Send message" at bounding box center [93, 342] width 88 height 25
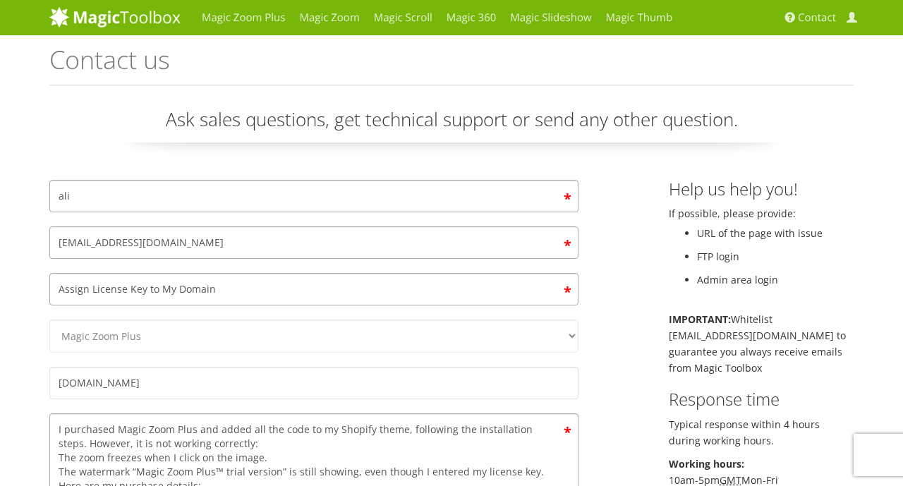
scroll to position [0, 0]
